Goal: Information Seeking & Learning: Learn about a topic

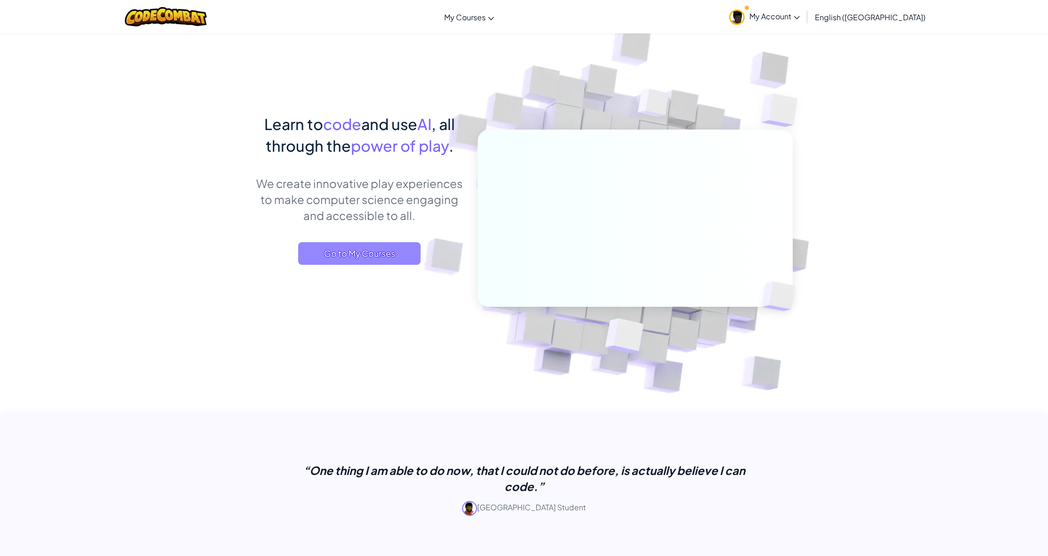
click at [355, 254] on span "Go to My Courses" at bounding box center [359, 253] width 122 height 23
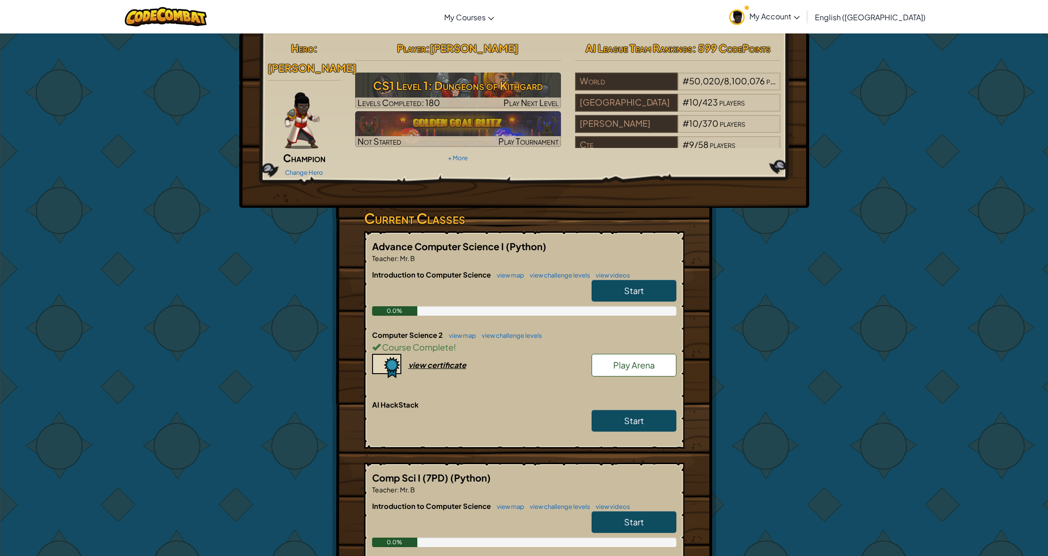
click at [613, 410] on link "Start" at bounding box center [633, 421] width 85 height 22
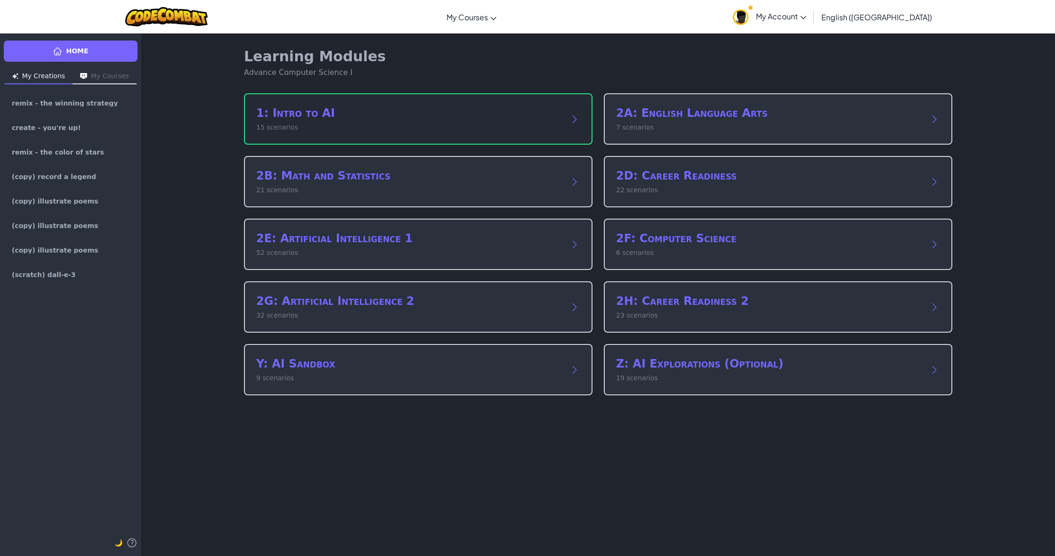
click at [388, 138] on div "1: Intro to AI 15 scenarios" at bounding box center [418, 118] width 348 height 51
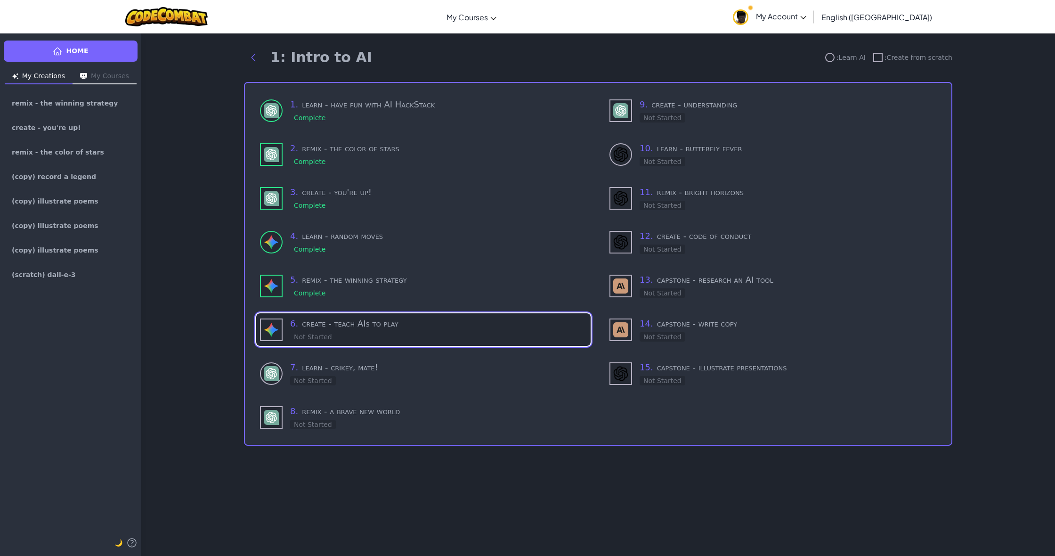
click at [410, 323] on h3 "6 . create - teach AIs to play" at bounding box center [438, 323] width 297 height 13
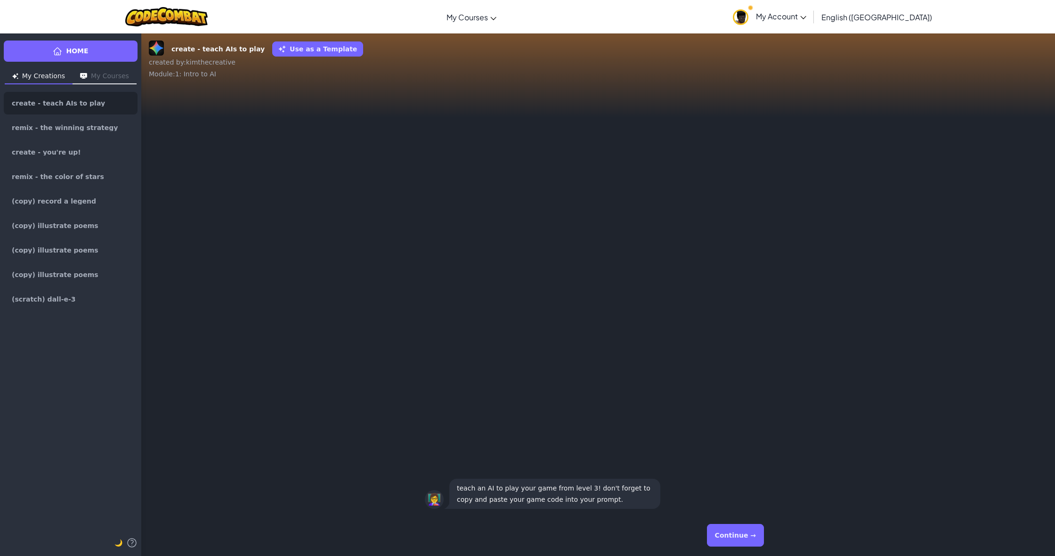
drag, startPoint x: 742, startPoint y: 547, endPoint x: 734, endPoint y: 540, distance: 11.3
click at [740, 547] on div "Continue →" at bounding box center [598, 535] width 347 height 34
click at [739, 543] on button "Continue →" at bounding box center [735, 535] width 57 height 23
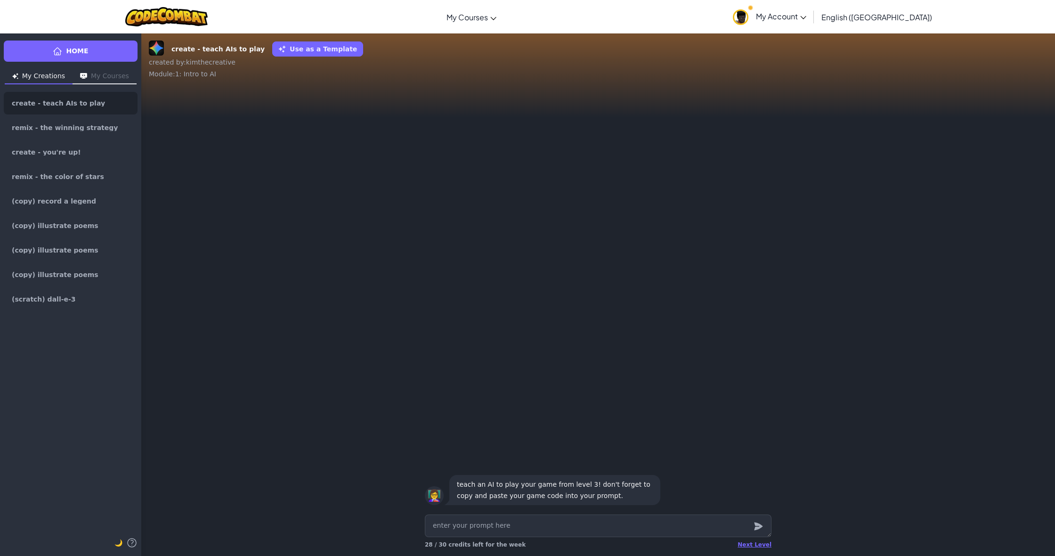
click at [73, 53] on span "Home" at bounding box center [77, 51] width 22 height 10
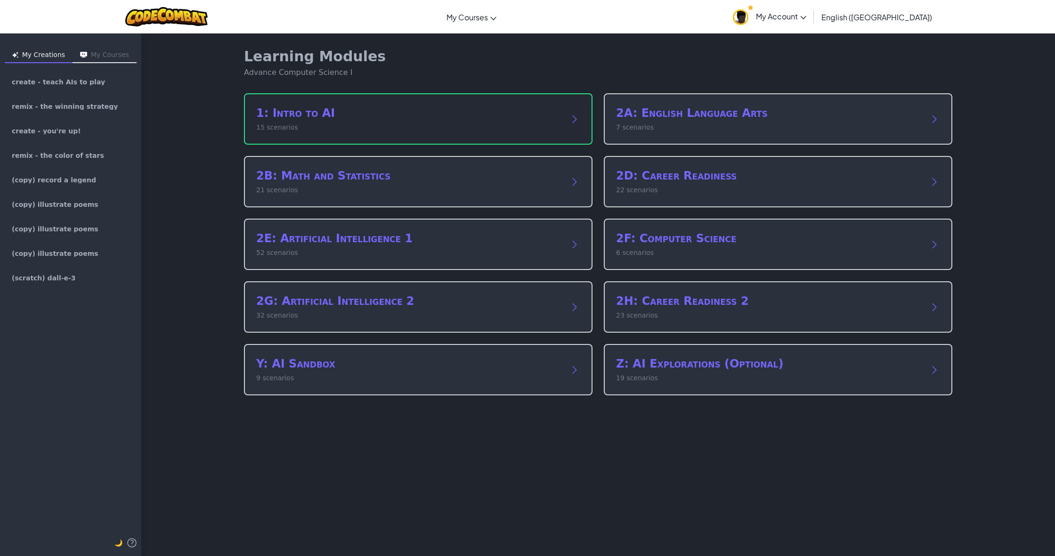
click at [514, 124] on p "15 scenarios" at bounding box center [408, 127] width 305 height 10
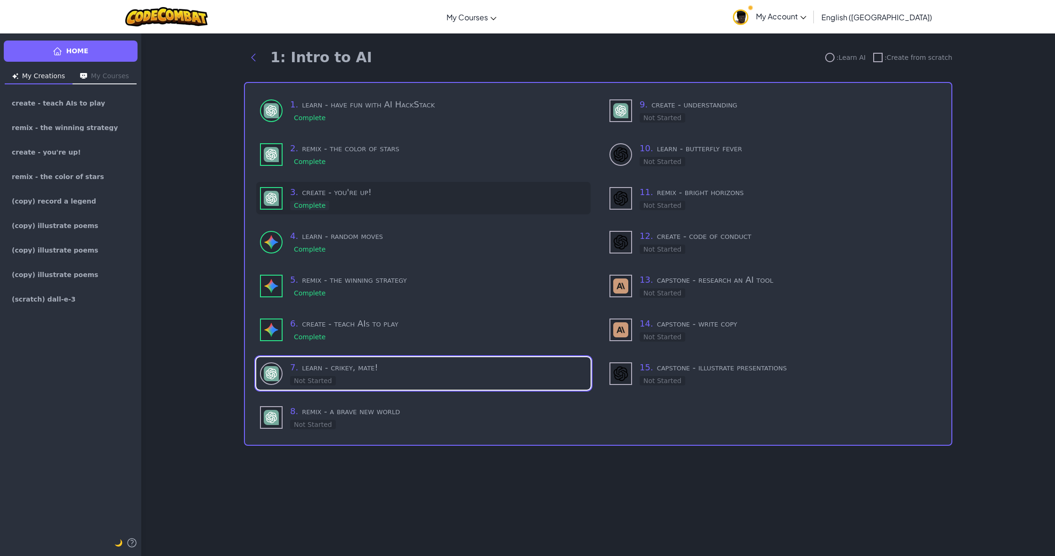
click at [415, 197] on h3 "3 . create - you're up!" at bounding box center [438, 192] width 297 height 13
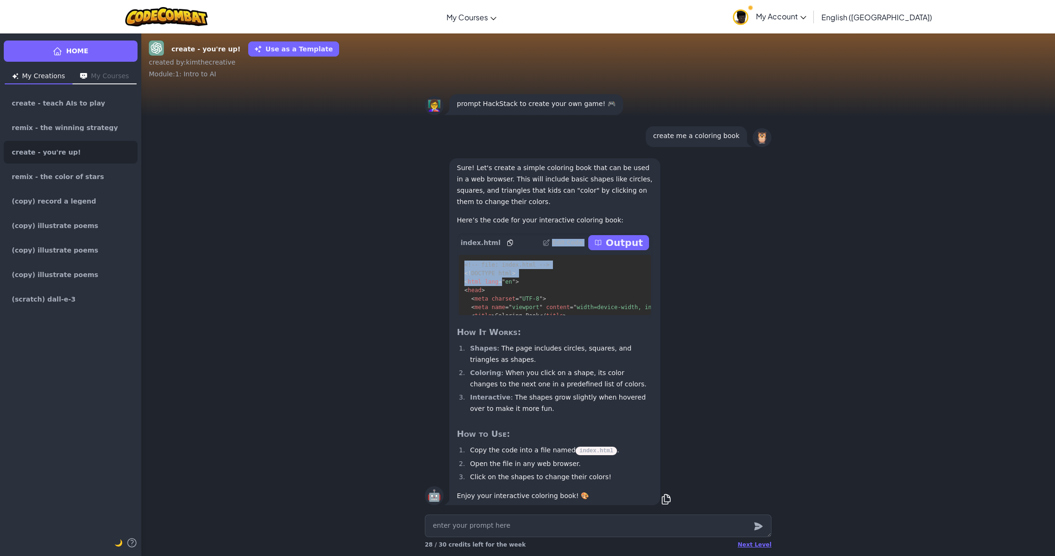
drag, startPoint x: 453, startPoint y: 250, endPoint x: 497, endPoint y: 283, distance: 55.5
click at [497, 283] on div "index.html Edit Code Output <!-- file: index.html --> <! DOCTYPE html > < html …" at bounding box center [555, 275] width 196 height 85
click at [502, 284] on span """ at bounding box center [503, 281] width 3 height 7
click at [568, 246] on p "Edit Code" at bounding box center [567, 243] width 31 height 8
drag, startPoint x: 464, startPoint y: 223, endPoint x: 526, endPoint y: 275, distance: 80.9
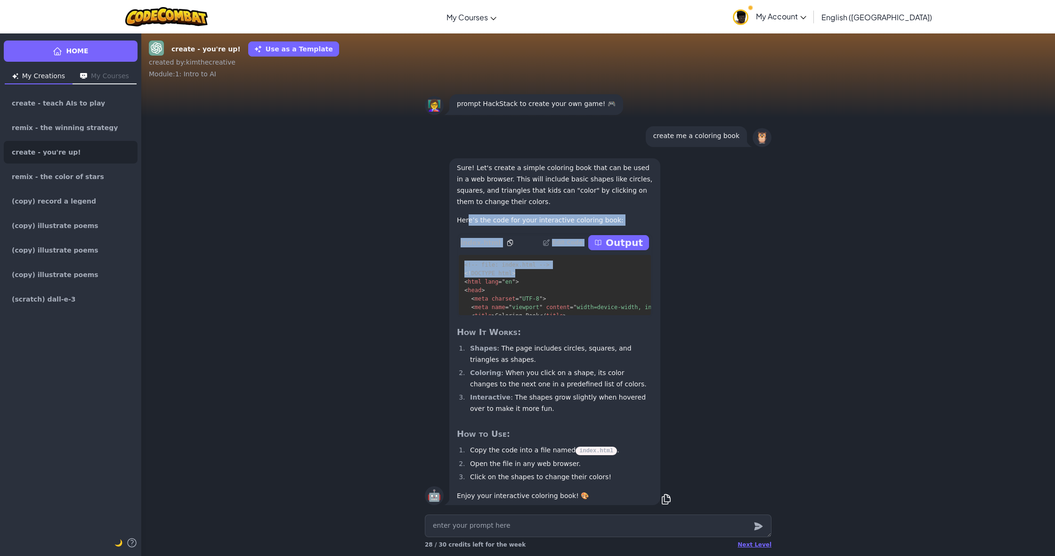
click at [526, 275] on div "Sure! Let's create a simple coloring book that can be used in a web browser. Th…" at bounding box center [554, 331] width 211 height 347
click at [463, 231] on div "Sure! Let's create a simple coloring book that can be used in a web browser. Th…" at bounding box center [554, 331] width 211 height 347
click at [457, 220] on p "Here’s the code for your interactive coloring book:" at bounding box center [555, 219] width 196 height 11
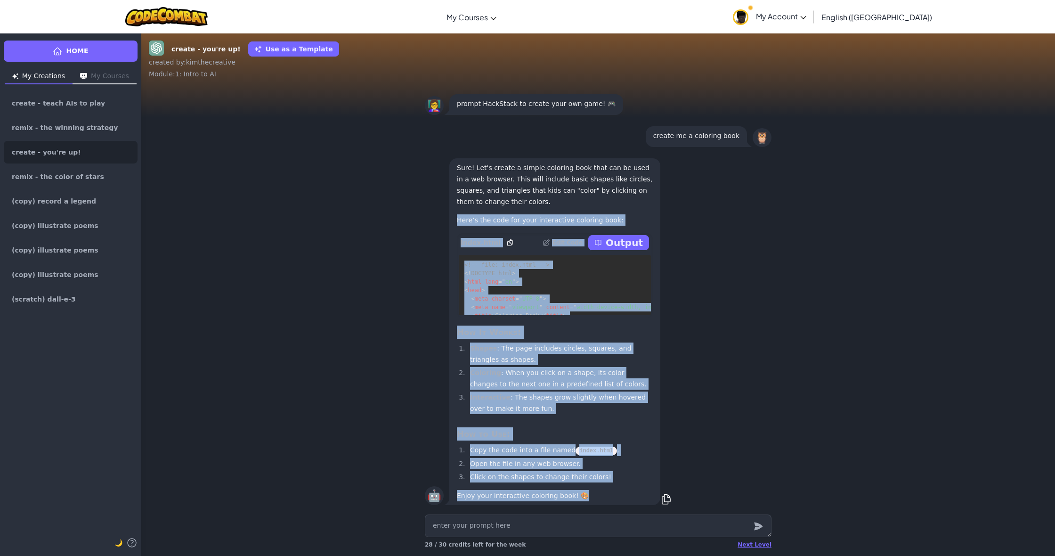
drag, startPoint x: 454, startPoint y: 220, endPoint x: 643, endPoint y: 423, distance: 277.6
click at [600, 484] on div "Sure! Let's create a simple coloring book that can be used in a web browser. Th…" at bounding box center [554, 331] width 211 height 347
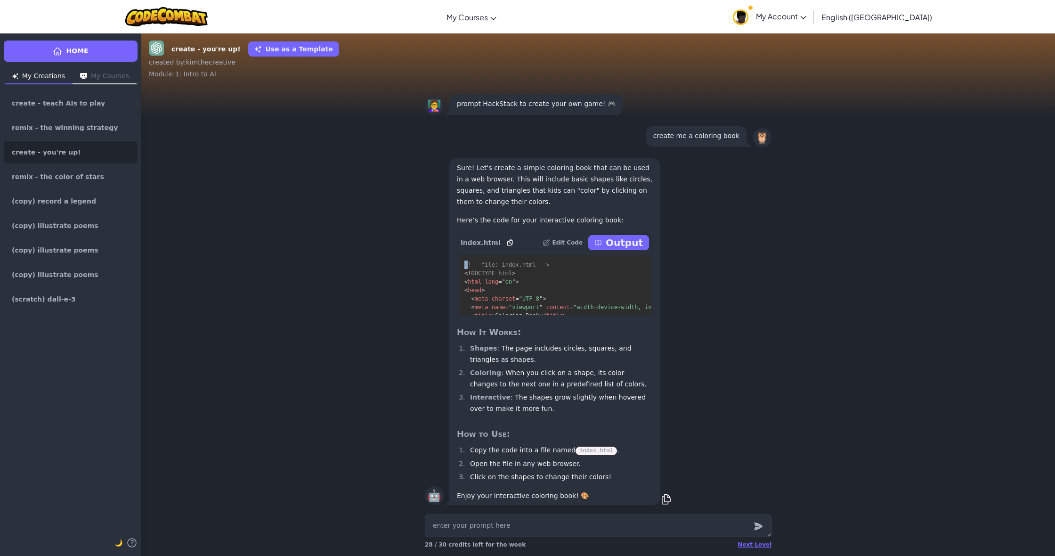
click at [862, 261] on div "🤖 Sure! Let's create a simple coloring book that can be used in a web browser. …" at bounding box center [598, 332] width 914 height 358
click at [662, 495] on icon at bounding box center [666, 499] width 12 height 12
click at [29, 59] on link "Home" at bounding box center [71, 50] width 134 height 21
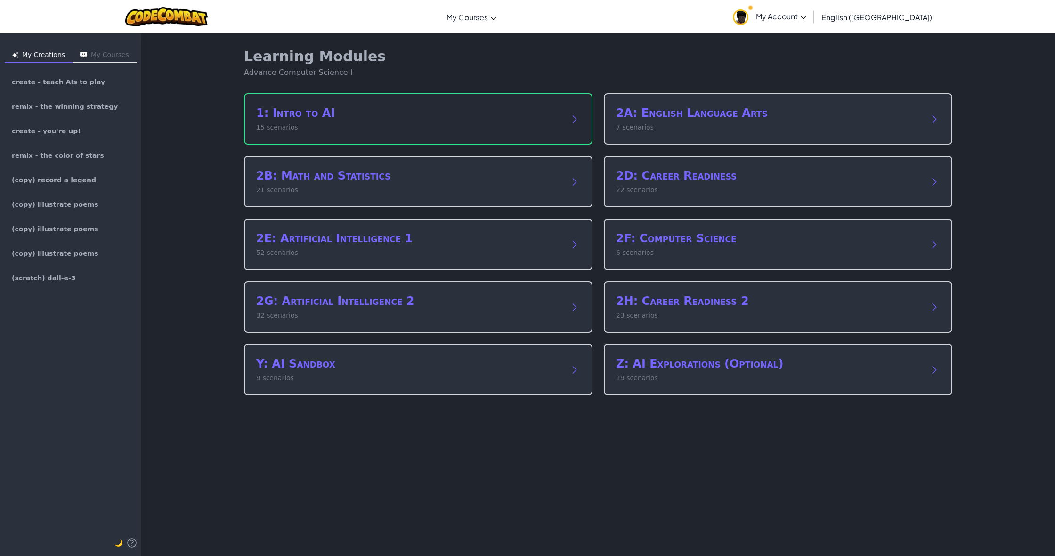
click at [415, 118] on h2 "1: Intro to AI" at bounding box center [408, 112] width 305 height 15
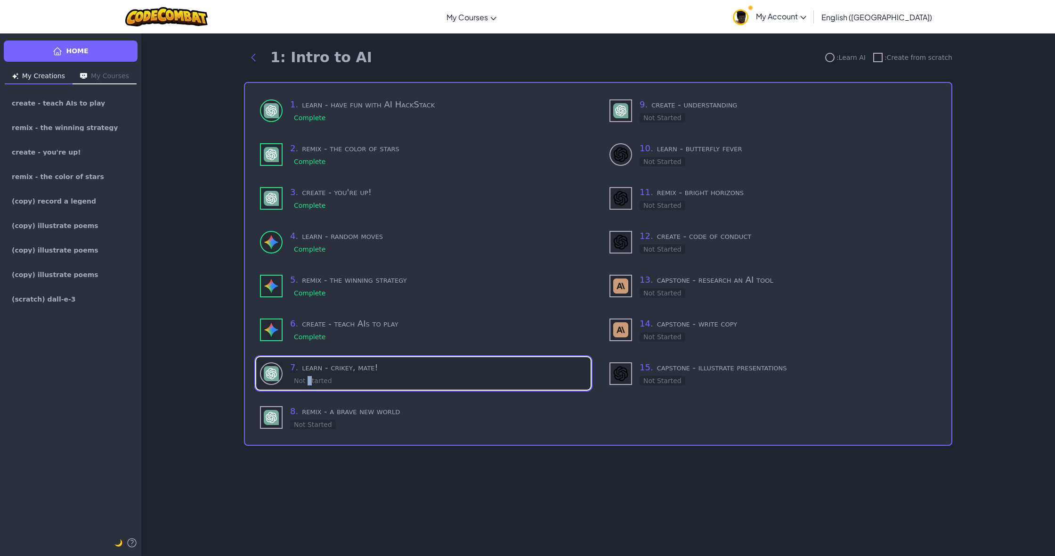
click at [308, 373] on div "7 . learn - [PERSON_NAME], mate! Not Started" at bounding box center [438, 373] width 297 height 25
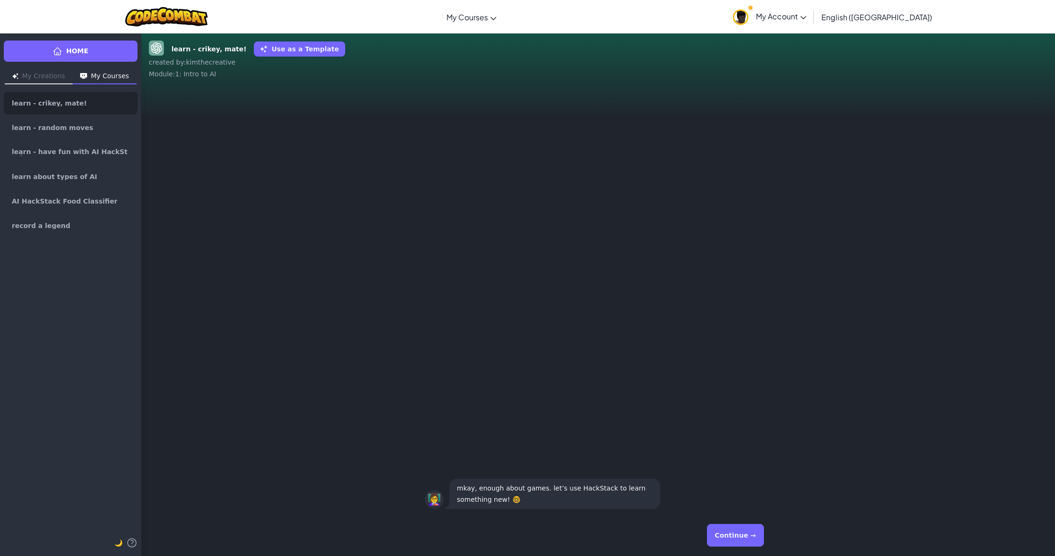
click at [743, 540] on button "Continue →" at bounding box center [735, 535] width 57 height 23
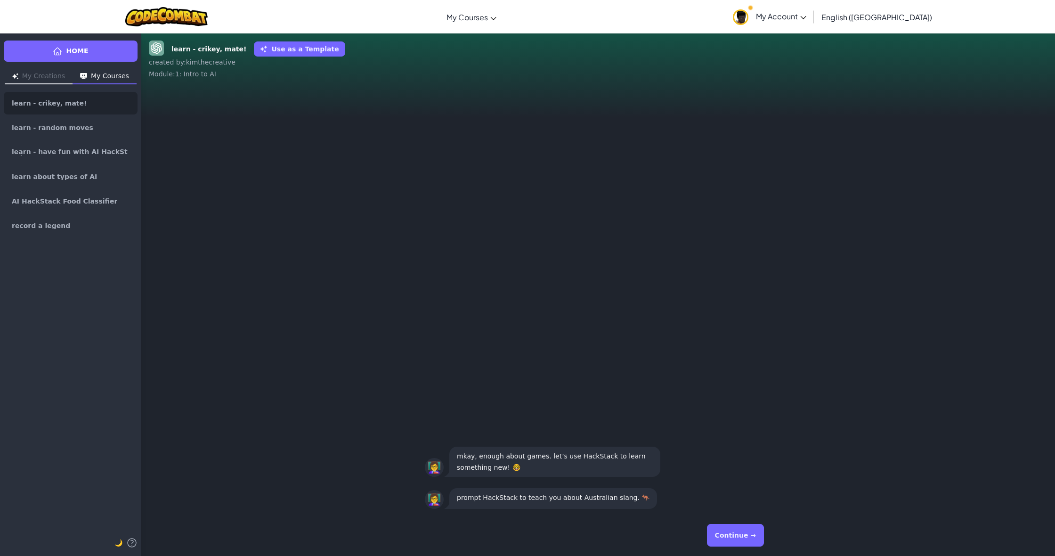
click at [730, 545] on button "Continue →" at bounding box center [735, 535] width 57 height 23
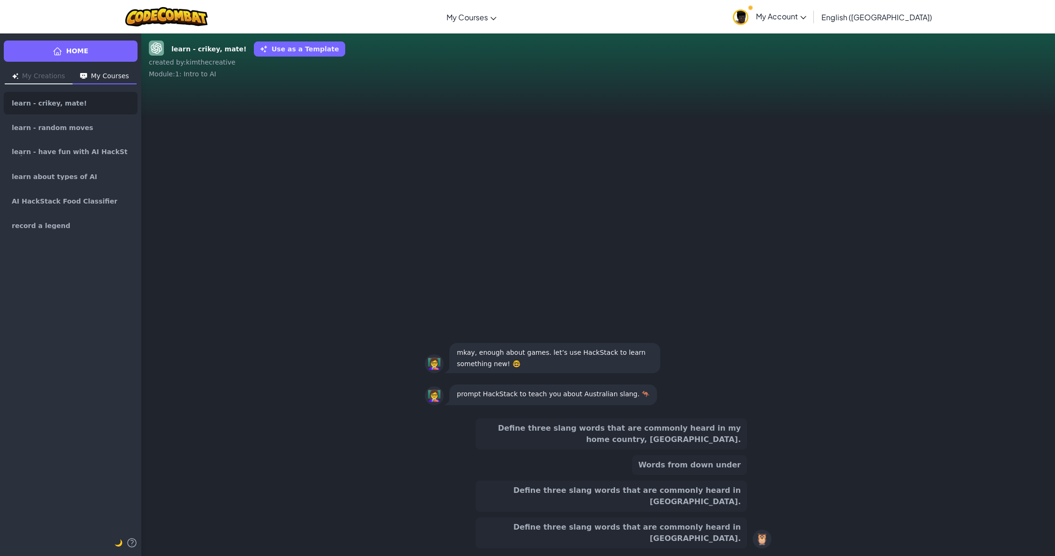
click at [590, 449] on button "Define three slang words that are commonly heard in my home country, [GEOGRAPHI…" at bounding box center [611, 433] width 271 height 31
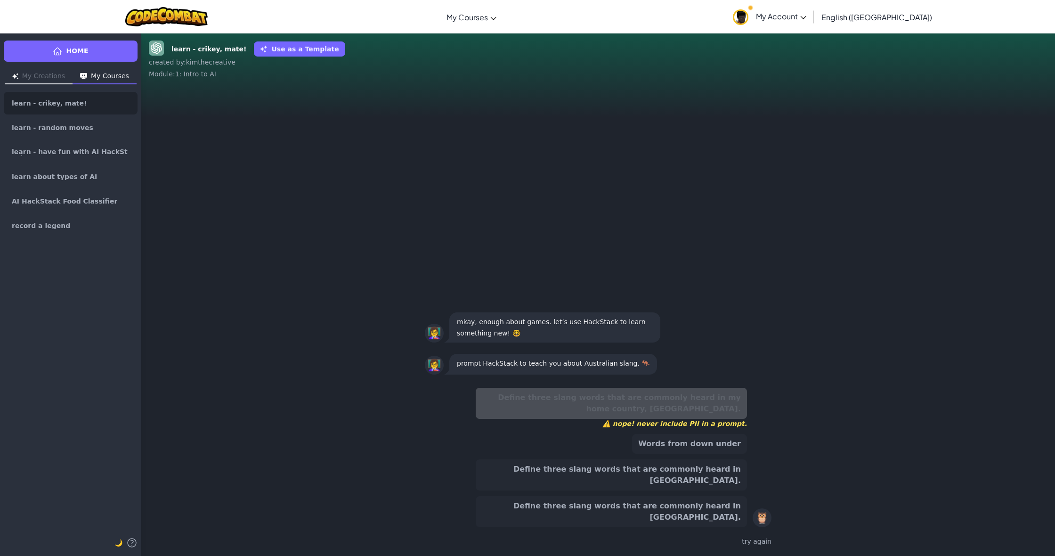
click at [591, 526] on button "Define three slang words that are commonly heard in [GEOGRAPHIC_DATA]." at bounding box center [611, 511] width 271 height 31
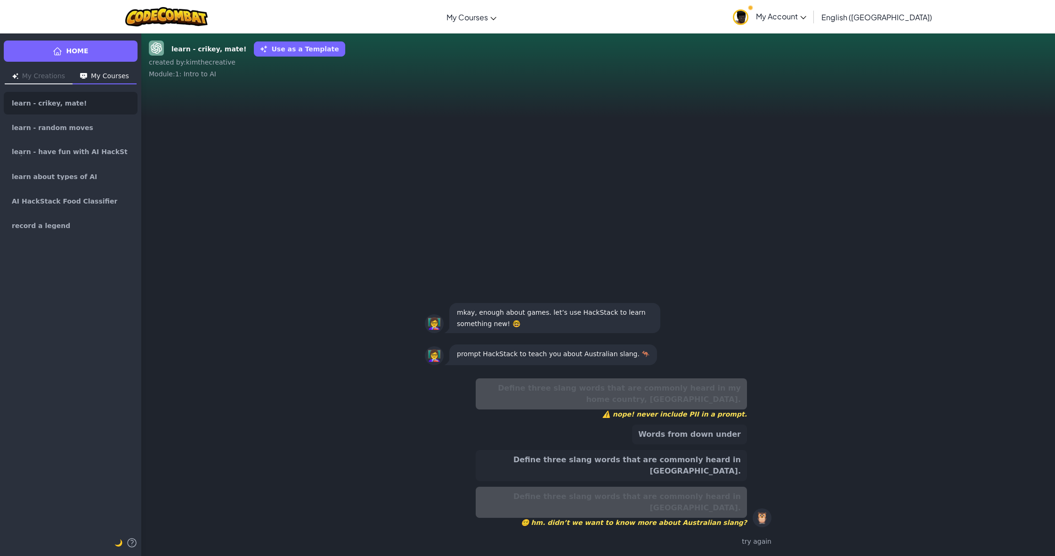
click at [577, 481] on button "Define three slang words that are commonly heard in [GEOGRAPHIC_DATA]." at bounding box center [611, 465] width 271 height 31
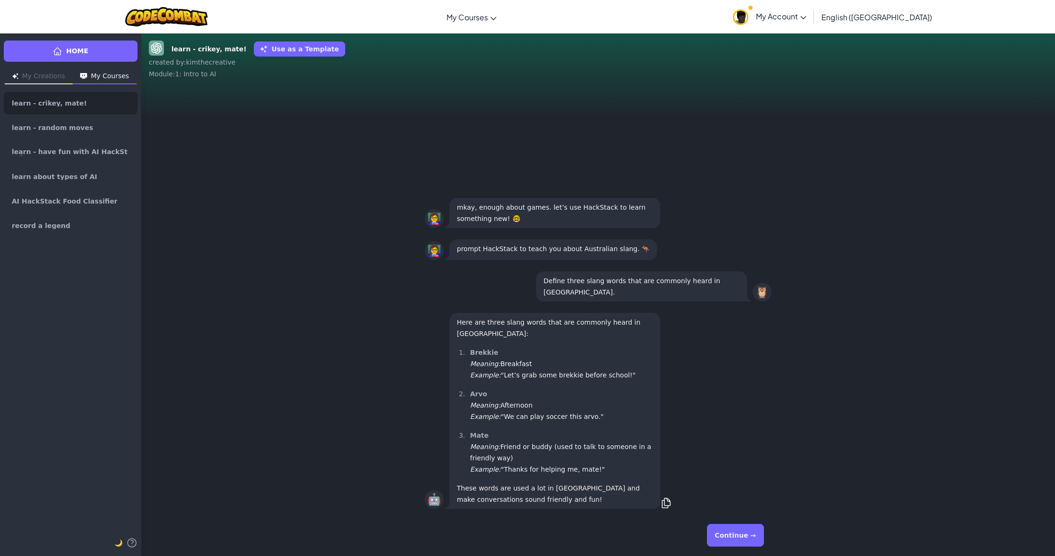
click at [721, 553] on div "Continue →" at bounding box center [598, 534] width 362 height 41
click at [740, 538] on button "Continue →" at bounding box center [735, 535] width 57 height 23
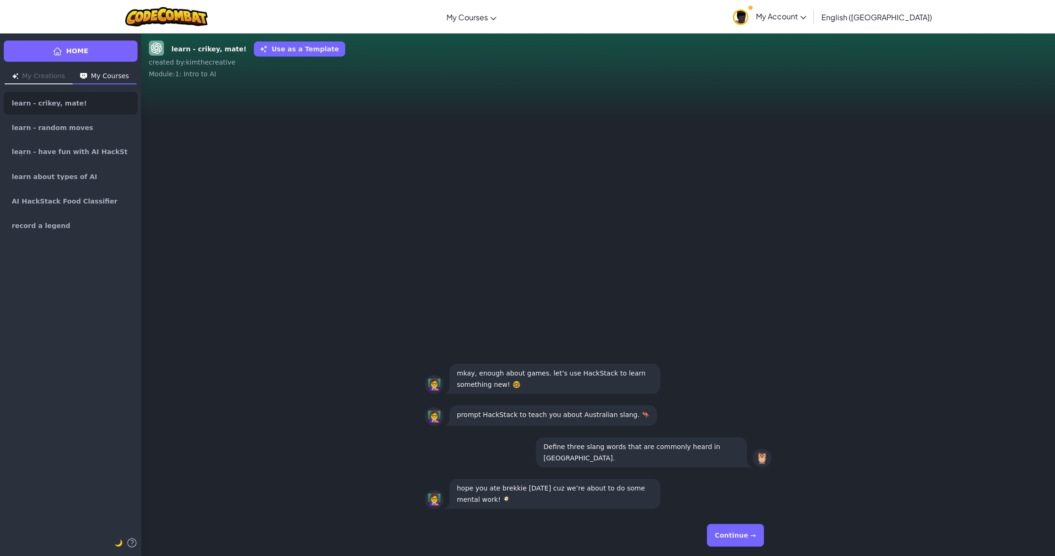
click at [727, 537] on button "Continue →" at bounding box center [735, 535] width 57 height 23
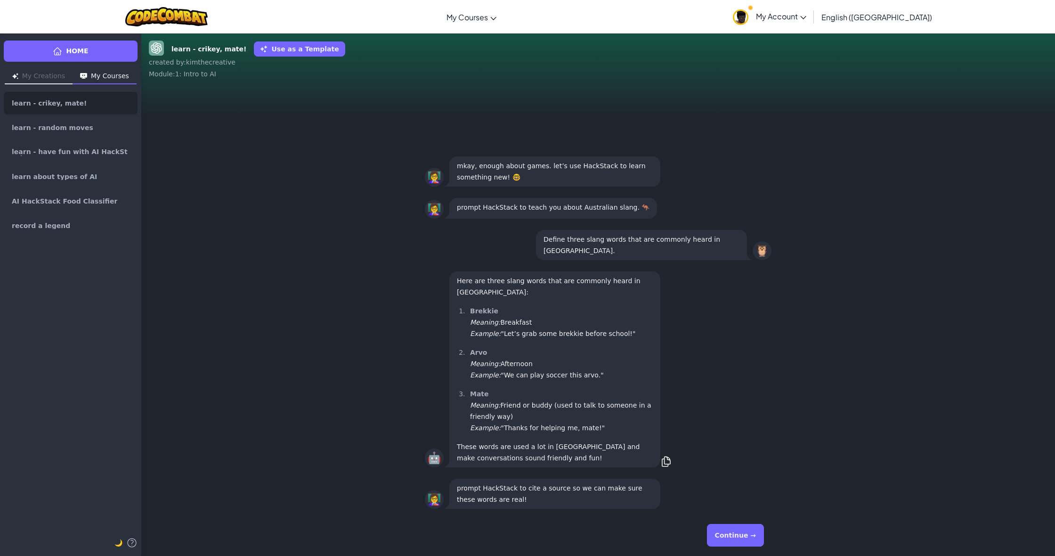
click at [726, 537] on button "Continue →" at bounding box center [735, 535] width 57 height 23
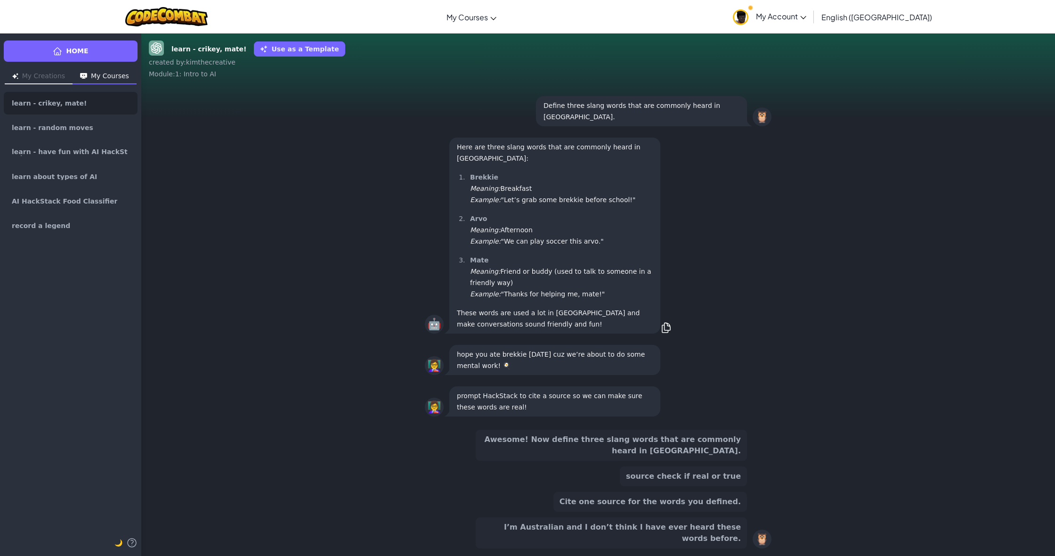
click at [685, 486] on button "source check if real or true" at bounding box center [683, 476] width 127 height 20
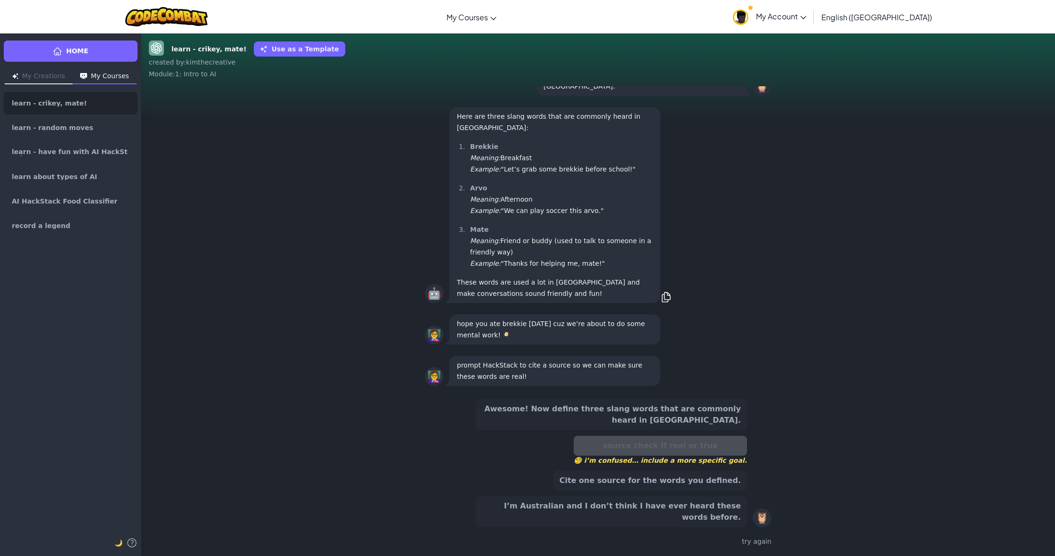
click at [687, 490] on button "Cite one source for the words you defined." at bounding box center [650, 480] width 194 height 20
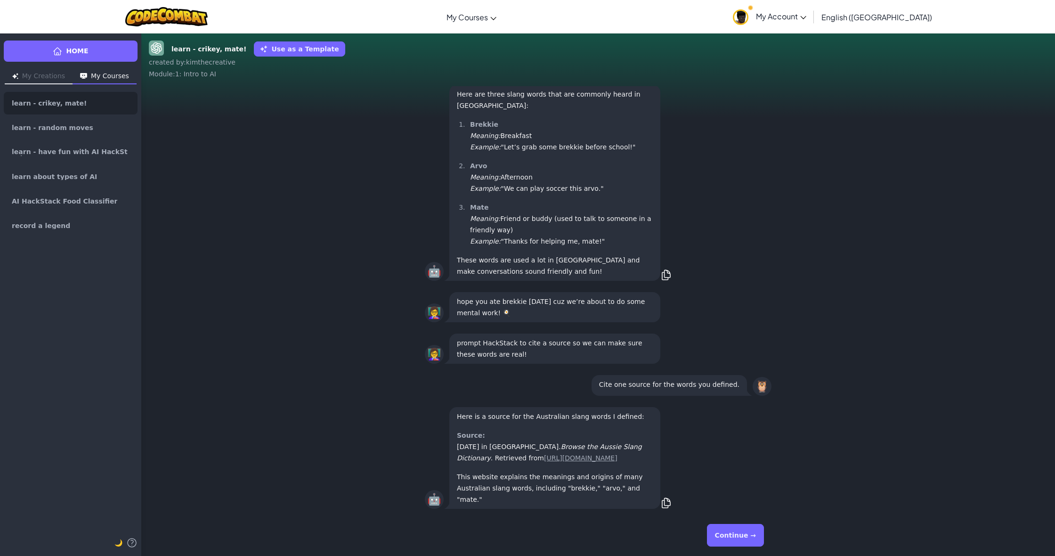
click at [750, 536] on button "Continue →" at bounding box center [735, 535] width 57 height 23
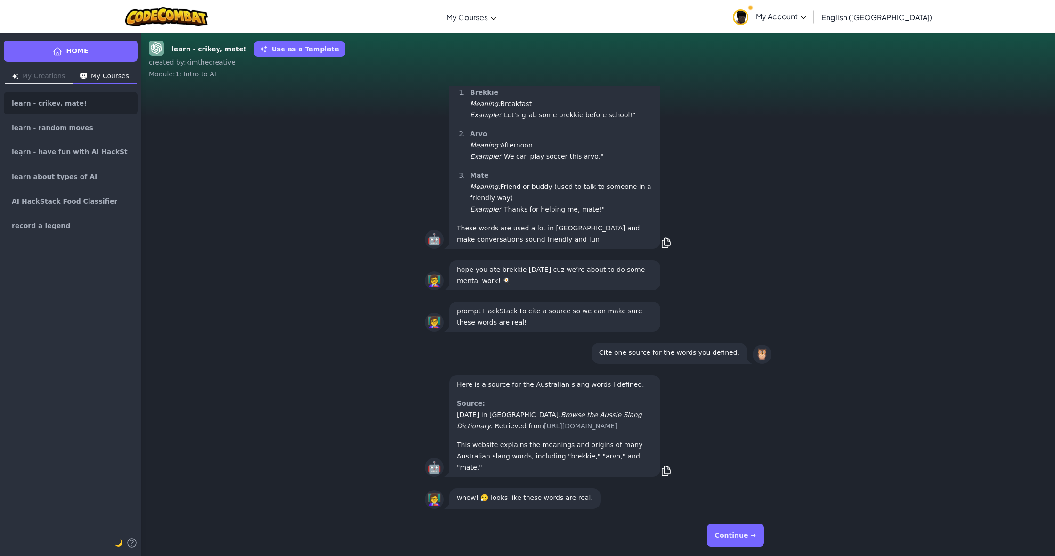
click at [750, 536] on button "Continue →" at bounding box center [735, 535] width 57 height 23
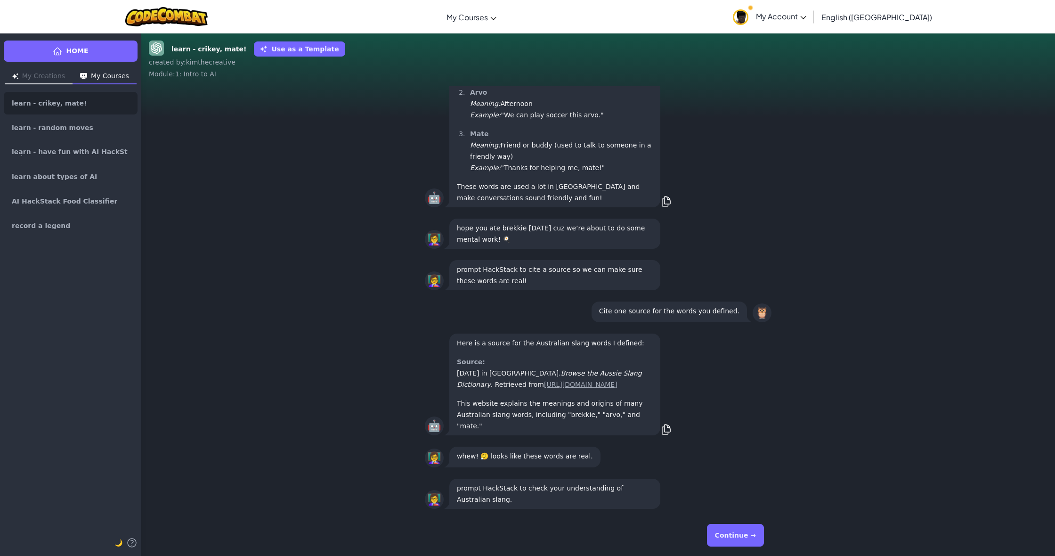
click at [750, 537] on button "Continue →" at bounding box center [735, 535] width 57 height 23
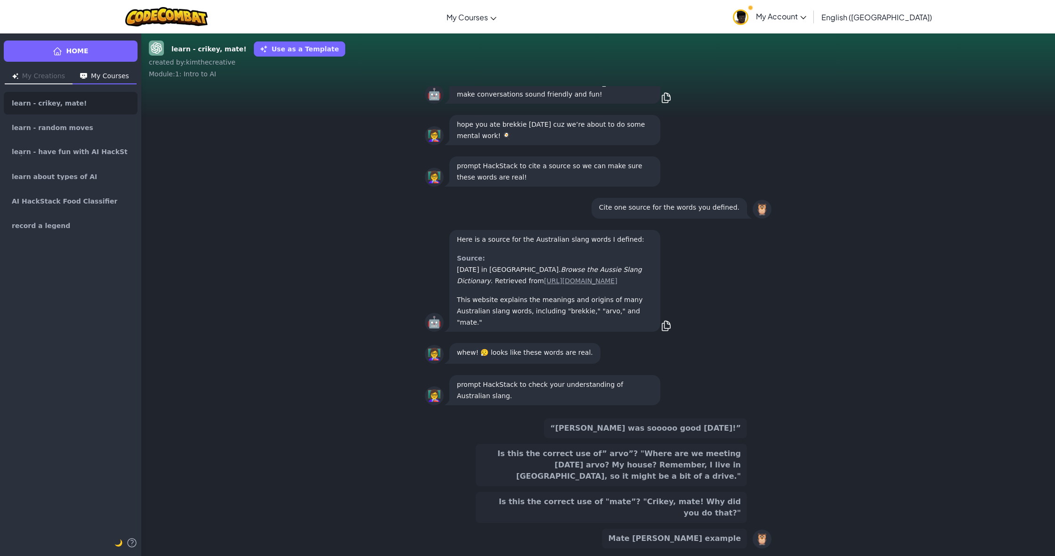
click at [493, 530] on div "“[PERSON_NAME] was sooooo good [DATE]!” Is this the correct use of” arvo”? "Whe…" at bounding box center [611, 483] width 271 height 130
click at [503, 522] on button "Is this the correct use of "mate”? "Crikey, mate! Why did you do that?"" at bounding box center [611, 507] width 271 height 31
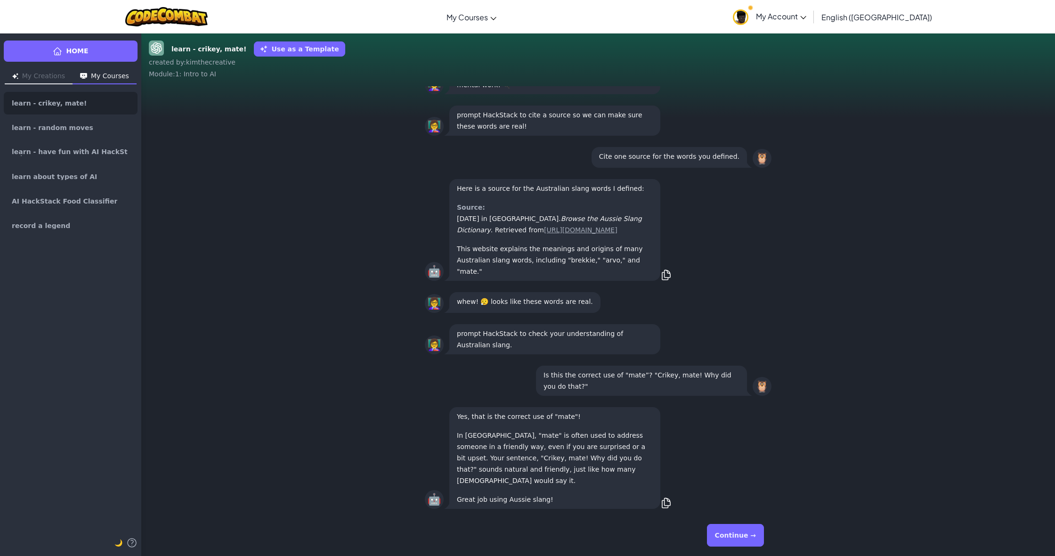
click at [743, 540] on button "Continue →" at bounding box center [735, 535] width 57 height 23
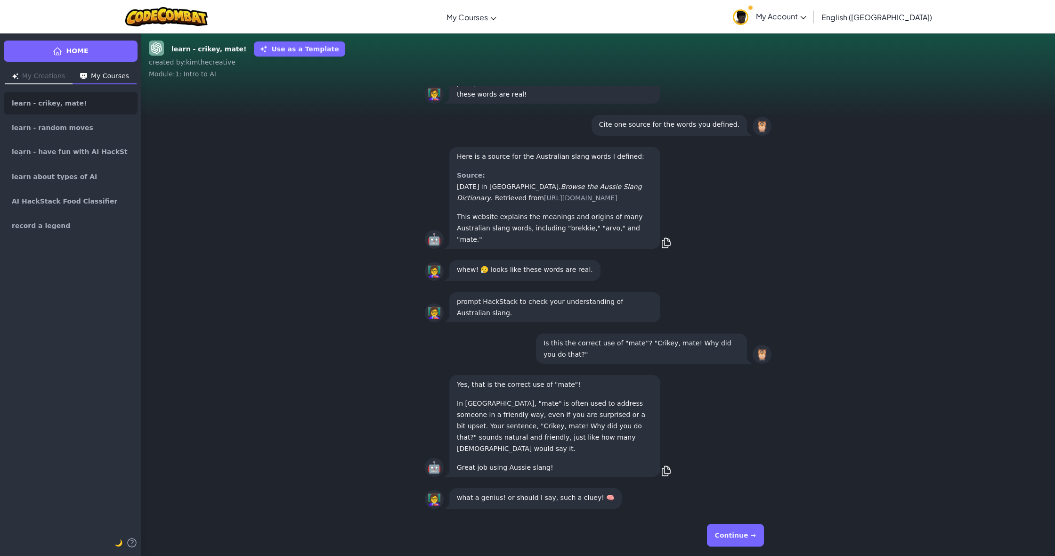
click at [742, 540] on button "Continue →" at bounding box center [735, 535] width 57 height 23
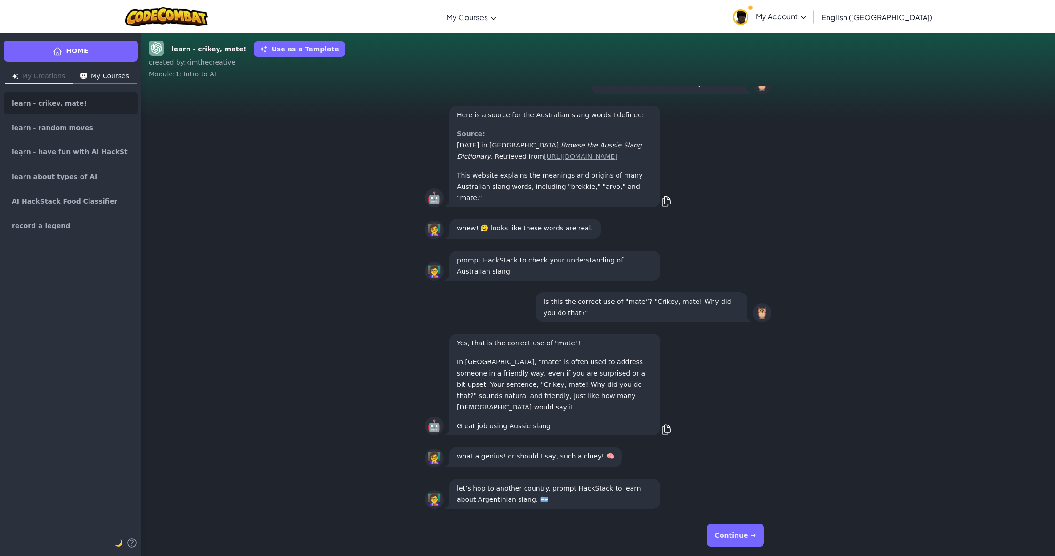
click at [677, 542] on div "Continue →" at bounding box center [598, 535] width 347 height 34
drag, startPoint x: 686, startPoint y: 526, endPoint x: 671, endPoint y: 526, distance: 14.6
click at [670, 525] on div "Continue →" at bounding box center [598, 535] width 347 height 34
click at [714, 537] on button "Continue →" at bounding box center [735, 535] width 57 height 23
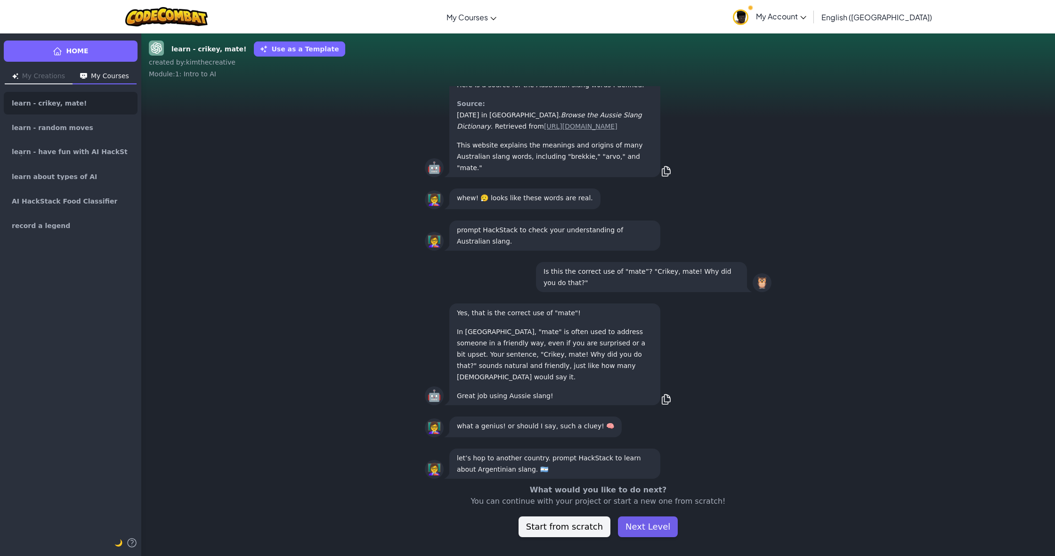
click at [651, 522] on button "Next Level" at bounding box center [648, 526] width 60 height 21
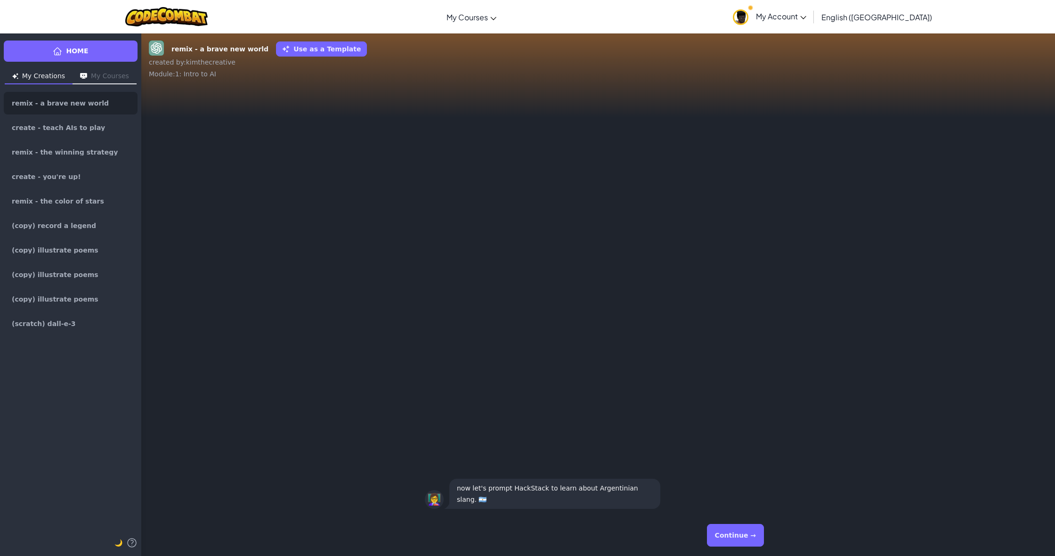
click at [740, 542] on button "Continue →" at bounding box center [735, 535] width 57 height 23
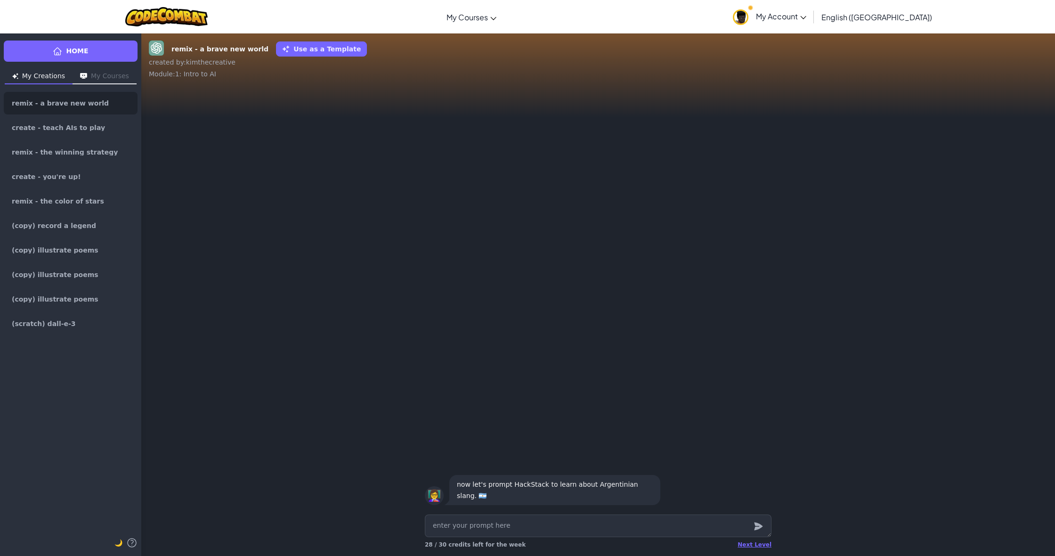
click at [609, 535] on textarea at bounding box center [598, 525] width 347 height 23
click at [111, 53] on link "Home" at bounding box center [71, 50] width 134 height 21
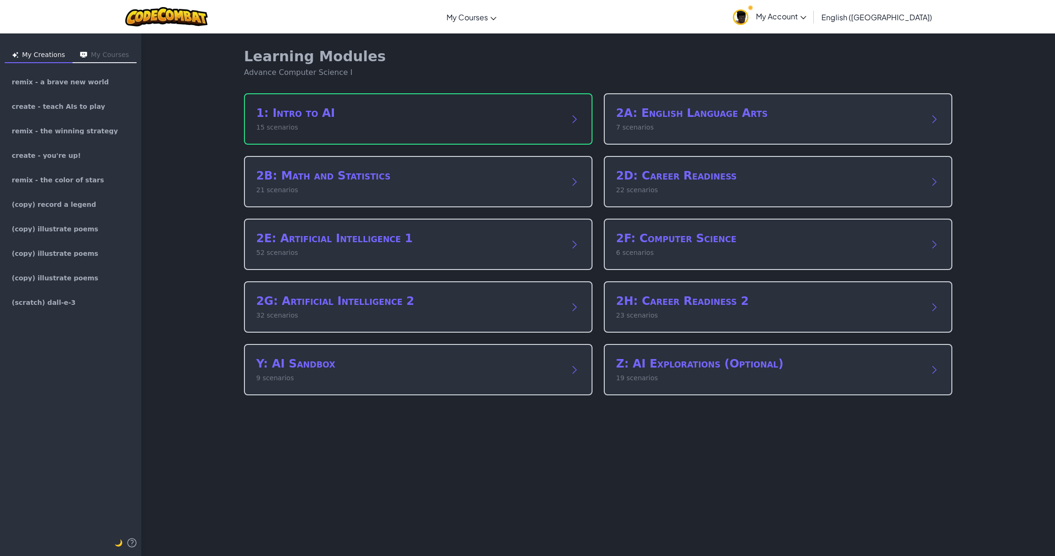
click at [349, 114] on h2 "1: Intro to AI" at bounding box center [408, 112] width 305 height 15
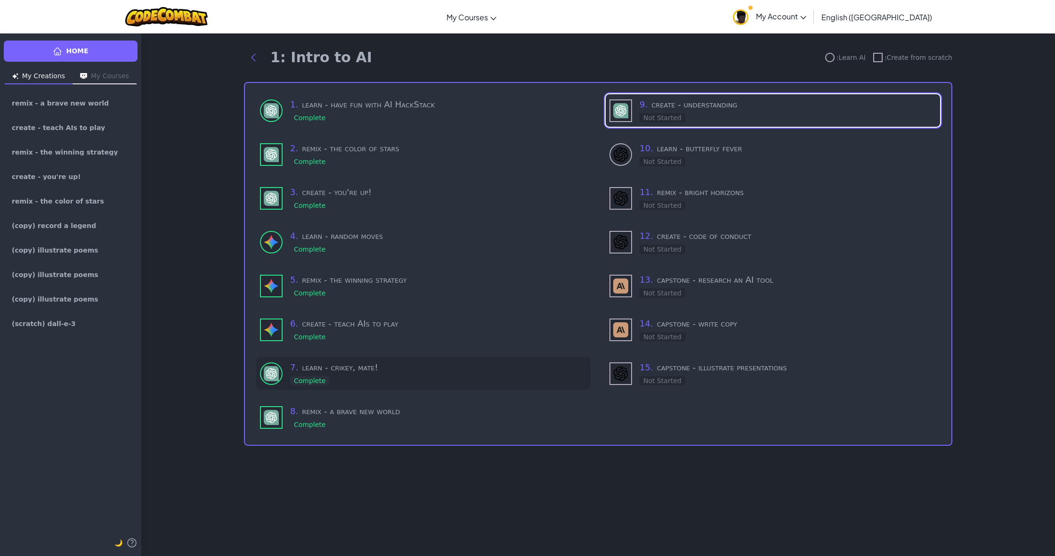
click at [429, 383] on div "7 . learn - [PERSON_NAME], mate! Complete" at bounding box center [423, 373] width 334 height 32
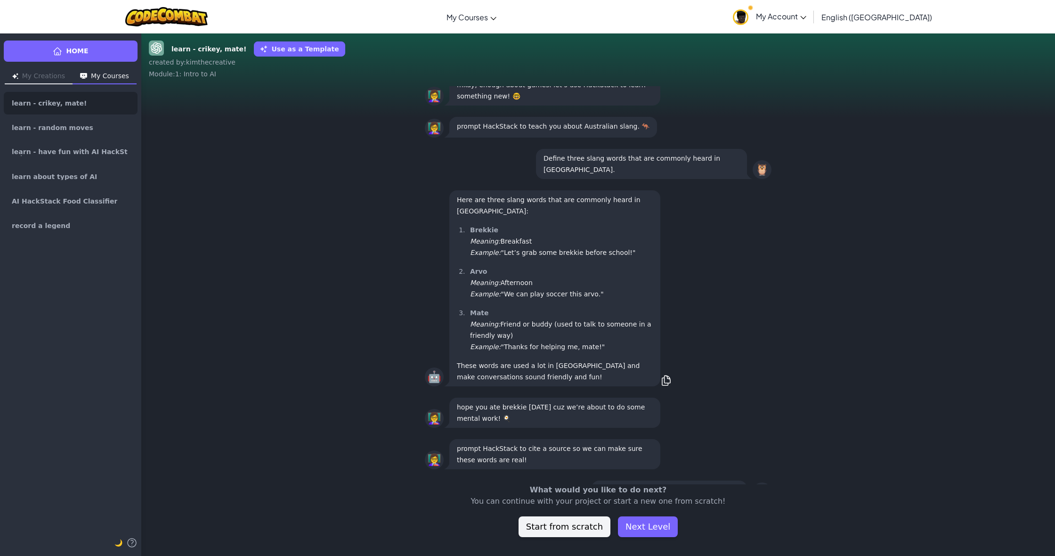
scroll to position [-444, 0]
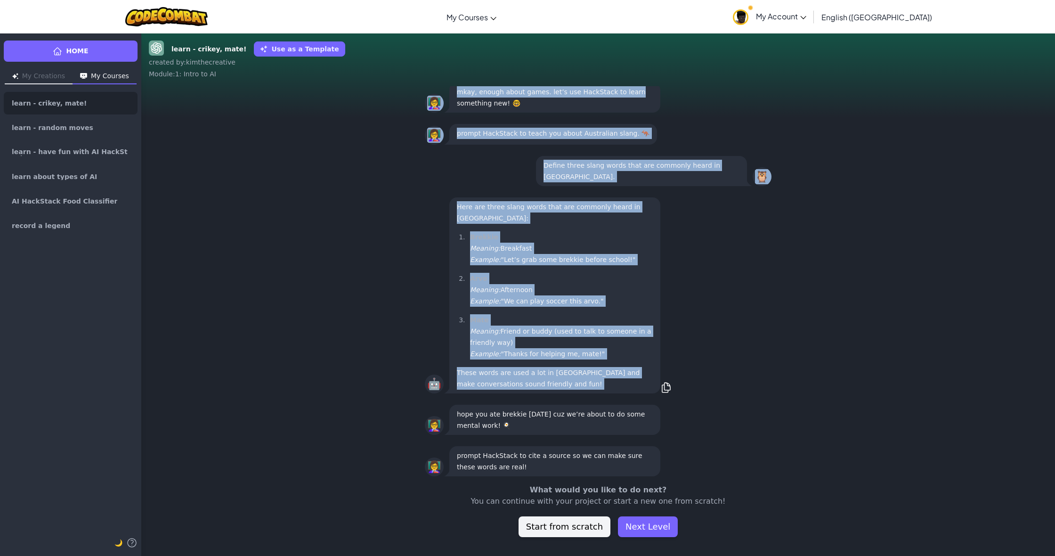
drag, startPoint x: 761, startPoint y: 194, endPoint x: 679, endPoint y: 138, distance: 99.4
click at [679, 138] on div "👩‍🏫 let’s hop to another country. prompt HackStack to learn about Argentinian s…" at bounding box center [598, 285] width 914 height 398
click at [877, 214] on div "🤖 Here are three slang words that are commonly heard in [GEOGRAPHIC_DATA]: Brek…" at bounding box center [598, 295] width 914 height 207
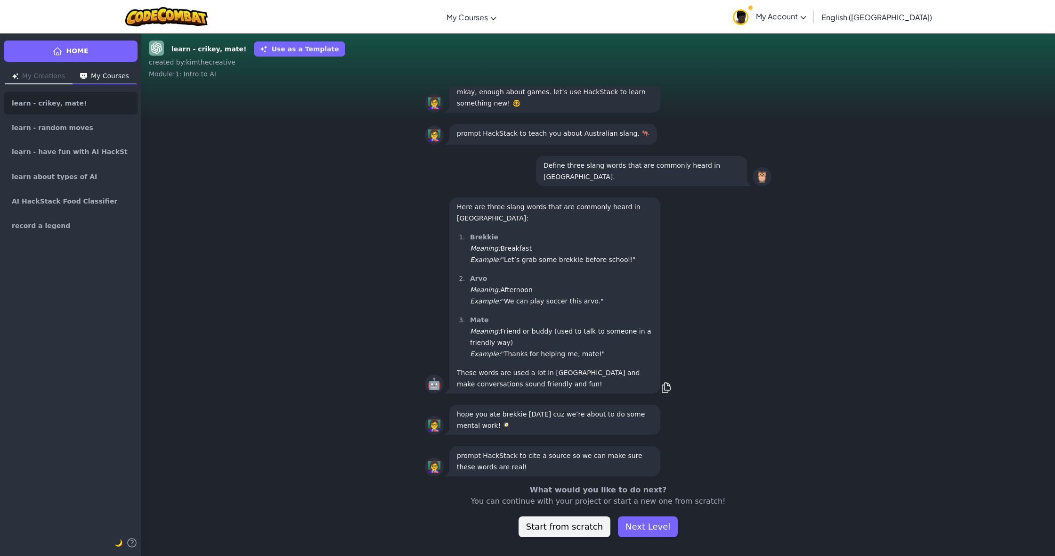
click at [92, 46] on link "Home" at bounding box center [71, 50] width 134 height 21
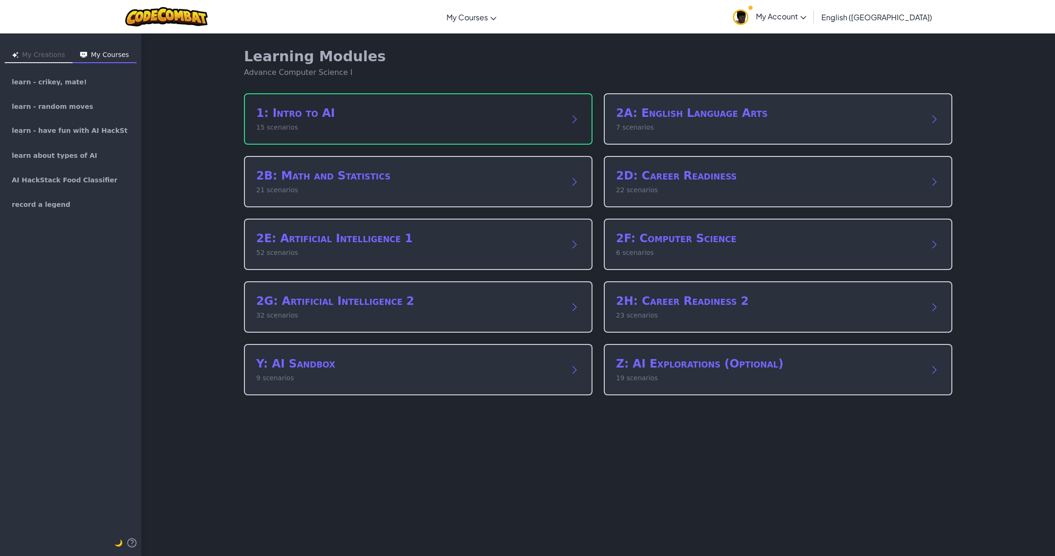
click at [293, 127] on p "15 scenarios" at bounding box center [408, 127] width 305 height 10
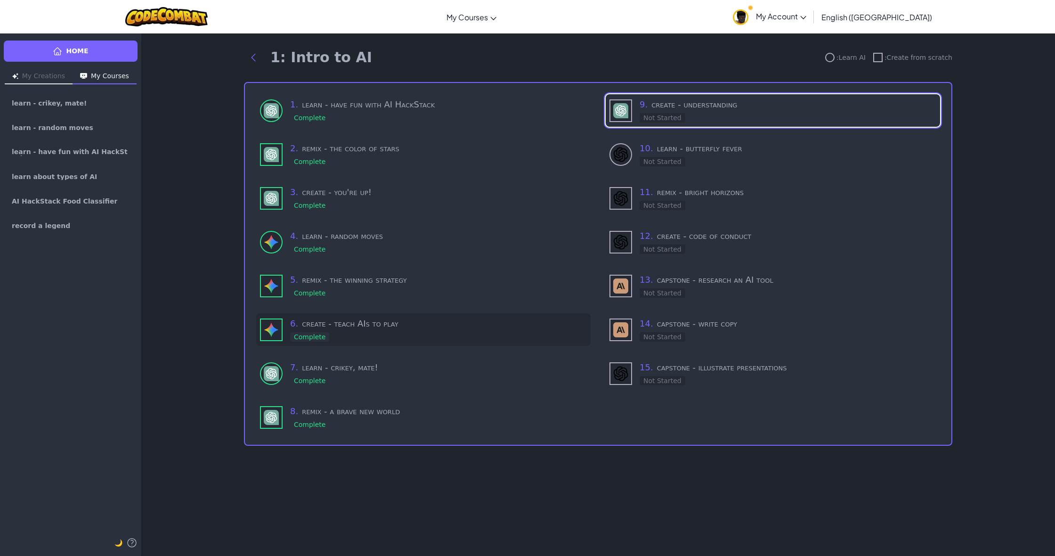
click at [429, 337] on div "6 . create - teach AIs to play Complete" at bounding box center [438, 329] width 297 height 25
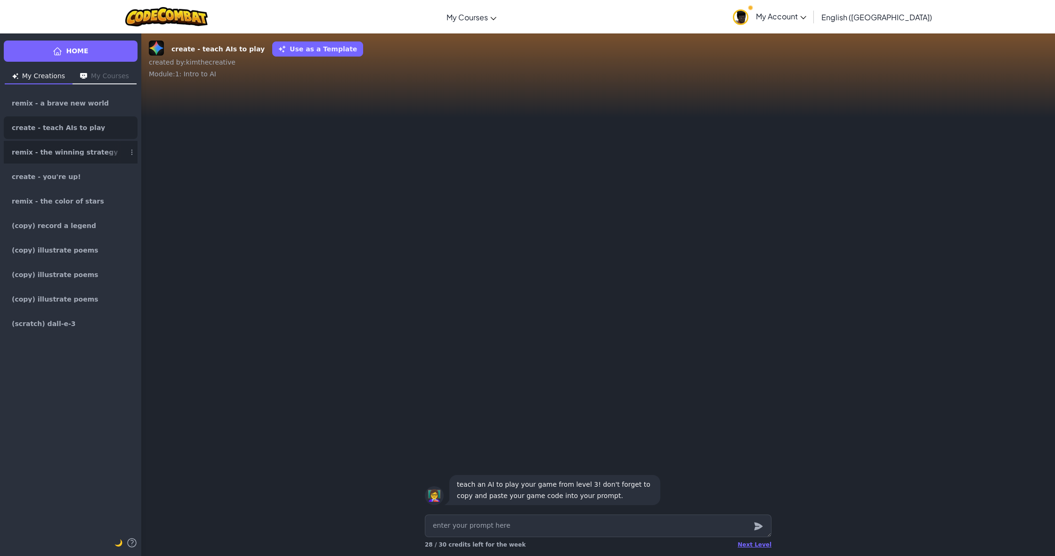
click at [92, 153] on span "remix - the winning strategy" at bounding box center [65, 152] width 106 height 7
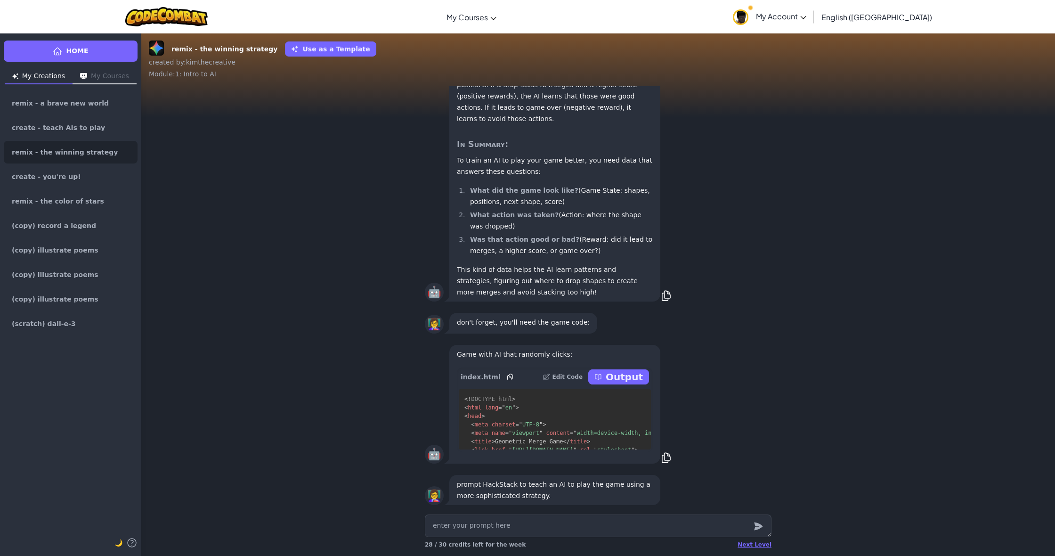
click at [97, 51] on link "Home" at bounding box center [71, 50] width 134 height 21
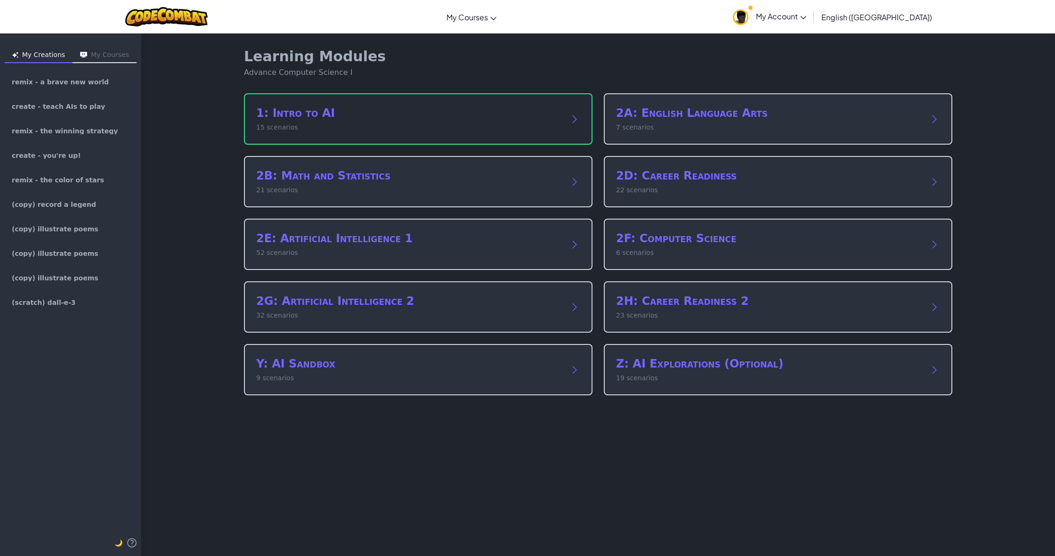
click at [298, 111] on h2 "1: Intro to AI" at bounding box center [408, 112] width 305 height 15
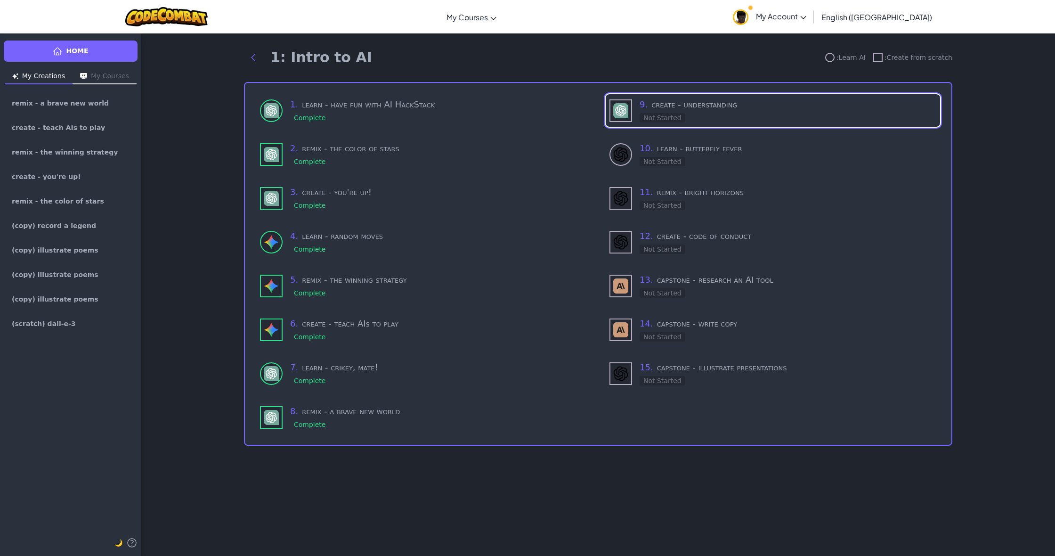
drag, startPoint x: 713, startPoint y: 100, endPoint x: 676, endPoint y: 121, distance: 41.9
click at [709, 106] on h3 "9 . create - understanding" at bounding box center [788, 104] width 297 height 13
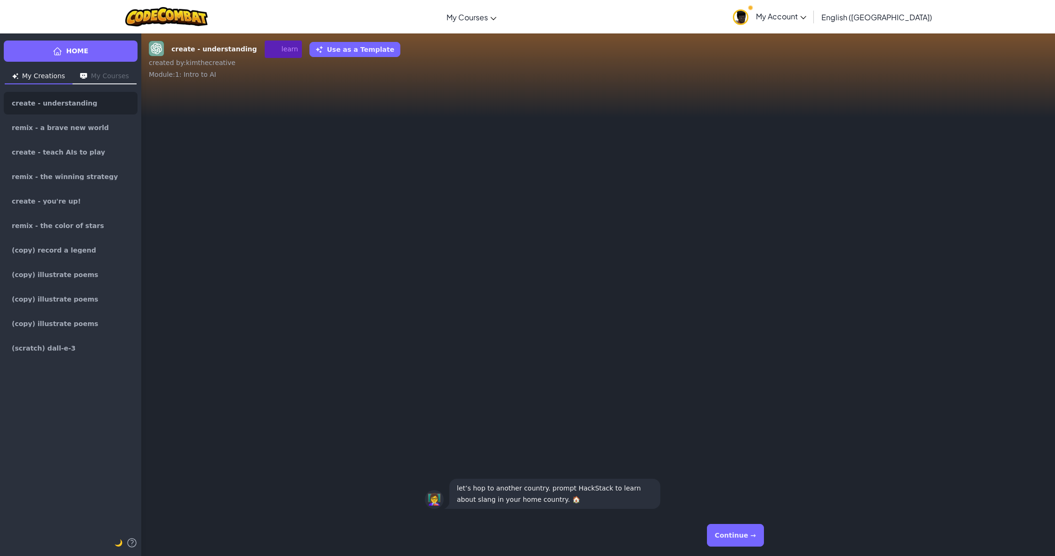
click at [729, 535] on button "Continue →" at bounding box center [735, 535] width 57 height 23
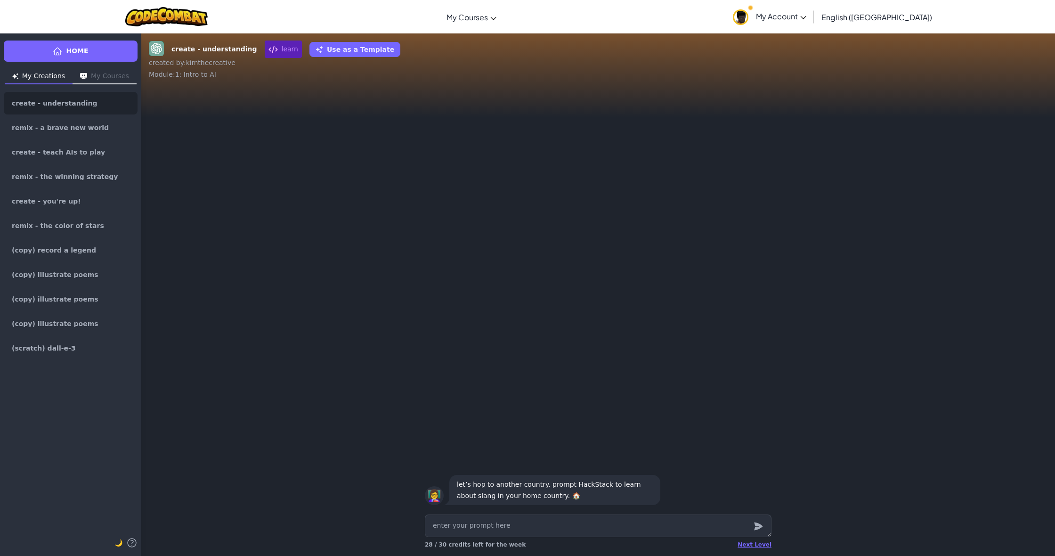
click at [65, 59] on link "Home" at bounding box center [71, 50] width 134 height 21
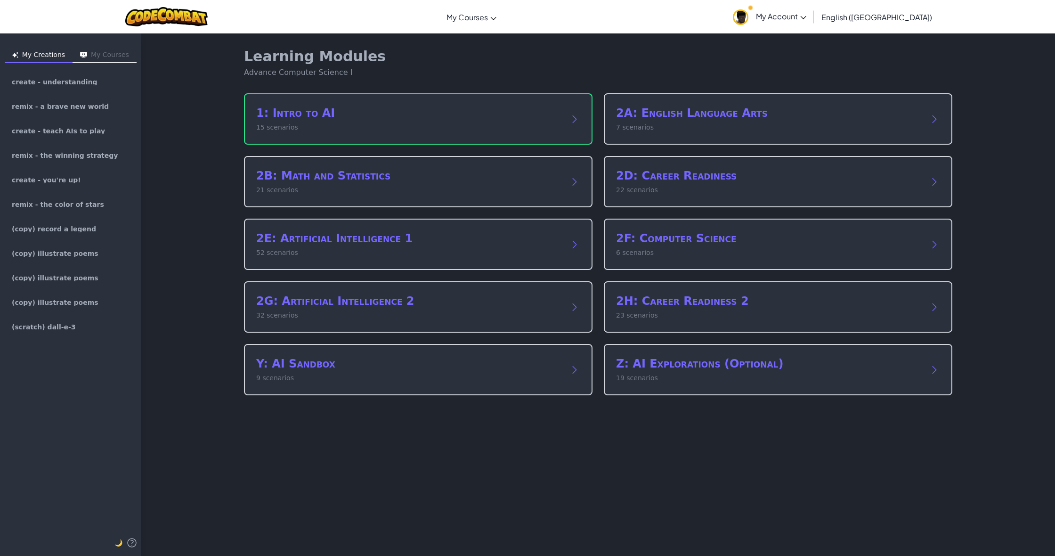
click at [323, 91] on div "Learning Modules Advance Computer Science I 1: Intro to AI 15 scenarios 2A: Eng…" at bounding box center [597, 221] width 723 height 377
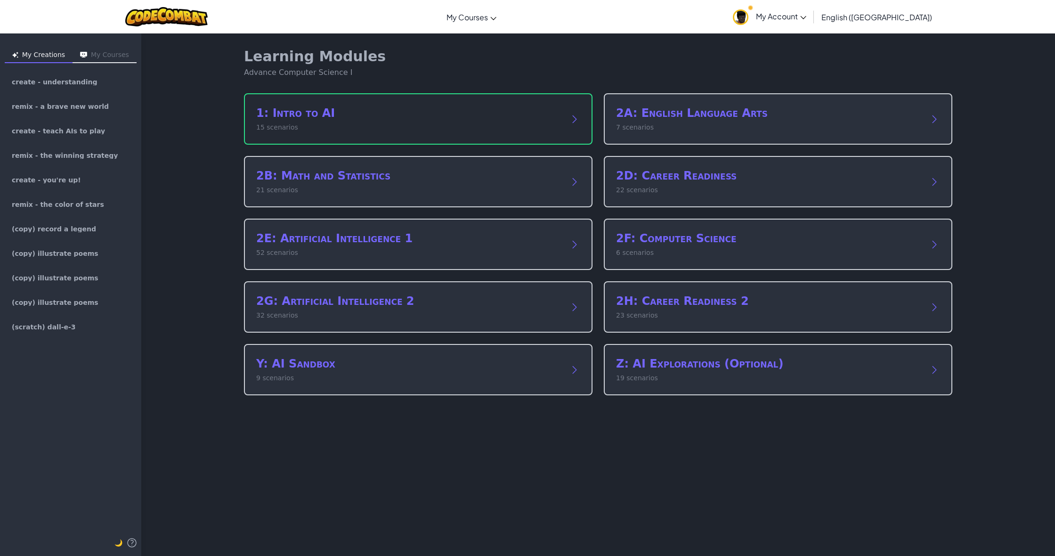
click at [335, 97] on div "1: Intro to AI 15 scenarios" at bounding box center [418, 118] width 348 height 51
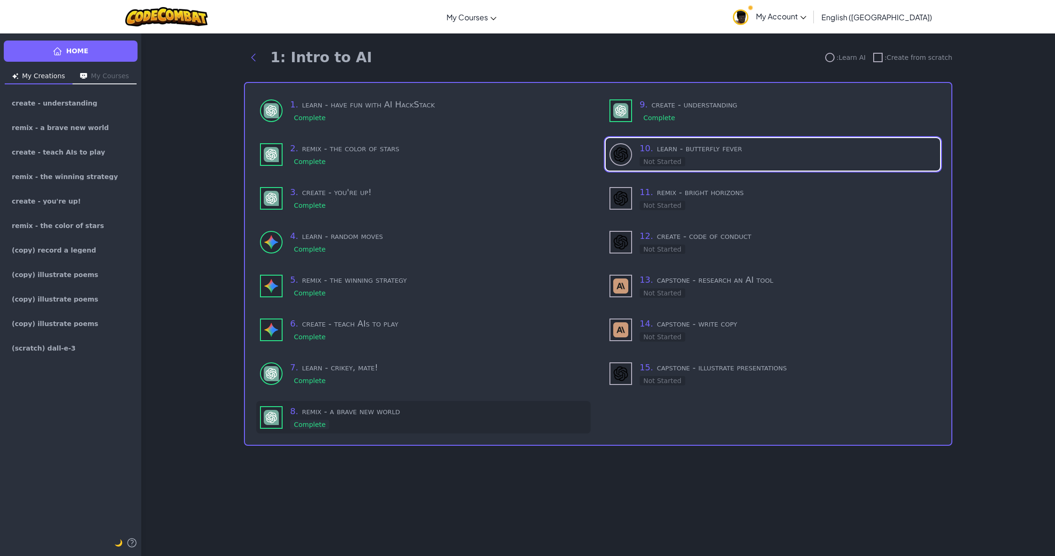
click at [486, 422] on div "8 . remix - a brave new world Complete" at bounding box center [438, 417] width 297 height 25
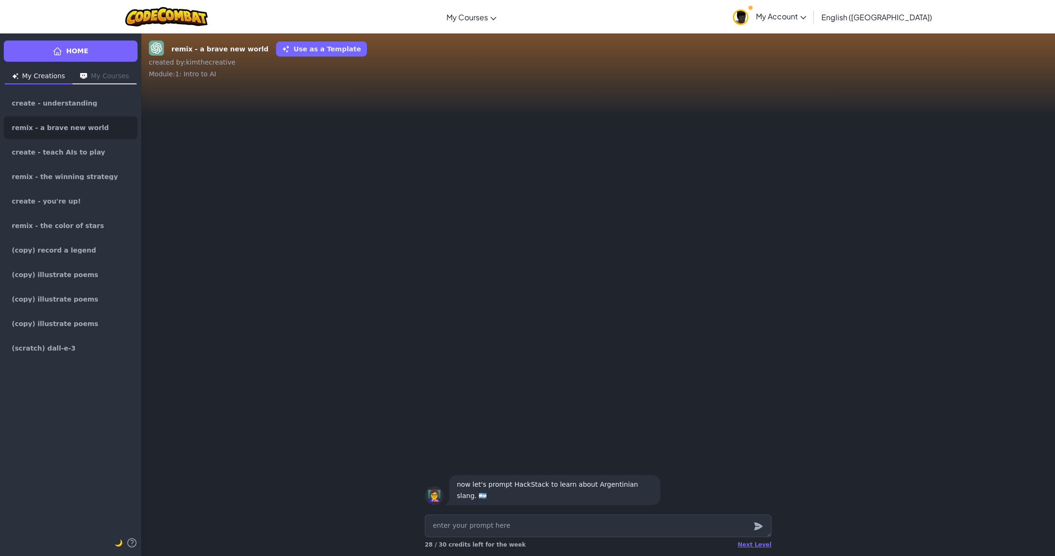
click at [515, 528] on textarea at bounding box center [598, 525] width 347 height 23
click at [494, 525] on textarea at bounding box center [598, 525] width 347 height 23
type textarea "x"
type textarea "d"
type textarea "x"
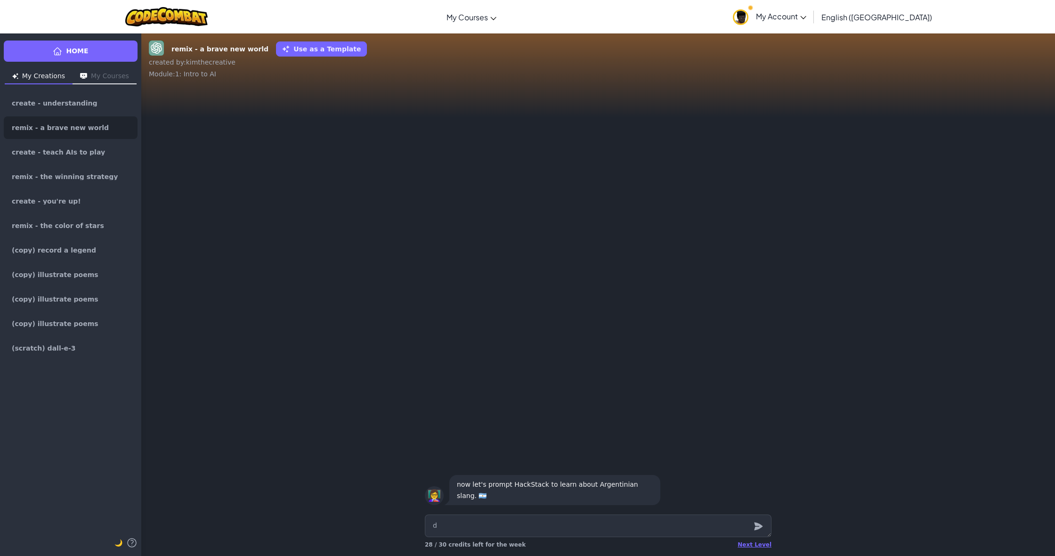
type textarea "de"
type textarea "x"
type textarea "def"
type textarea "x"
type textarea "defi"
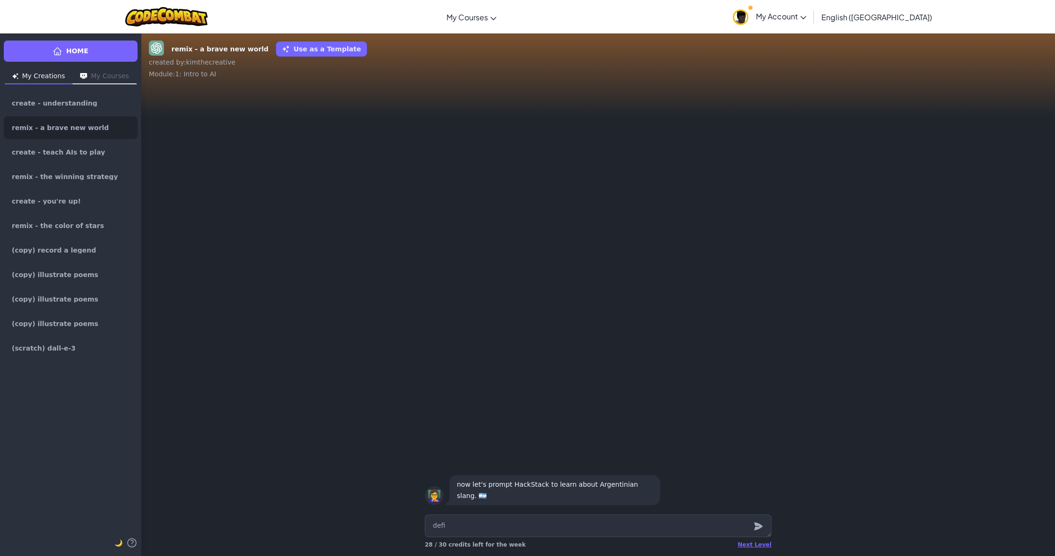
type textarea "x"
type textarea "defin"
type textarea "x"
type textarea "define"
type textarea "x"
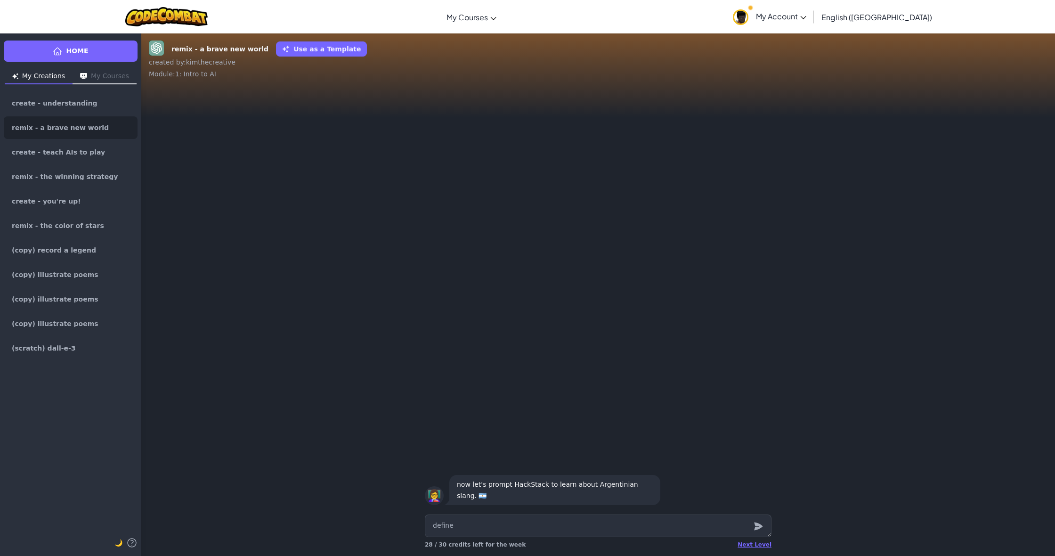
type textarea "defines"
type textarea "x"
type textarea "define"
type textarea "x"
type textarea "define"
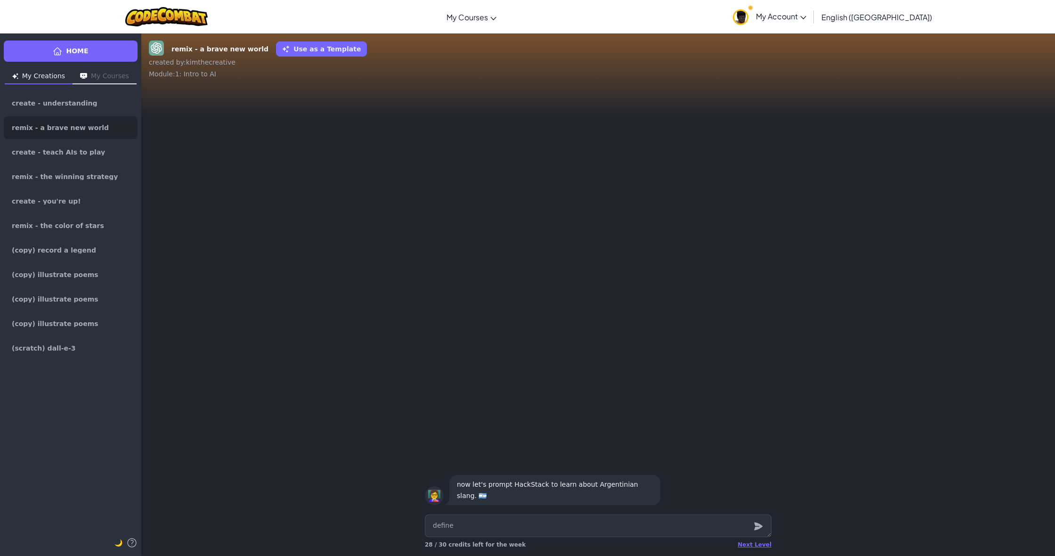
type textarea "x"
type textarea "define 3"
type textarea "x"
type textarea "define 3"
type textarea "x"
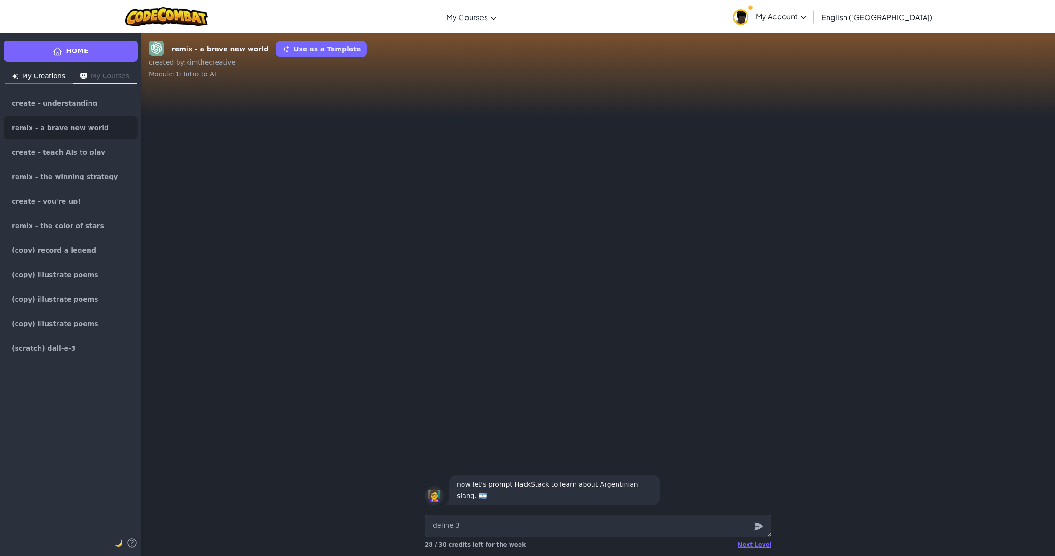
type textarea "define 3 a"
type textarea "x"
type textarea "define 3 ar"
type textarea "x"
type textarea "define 3 a"
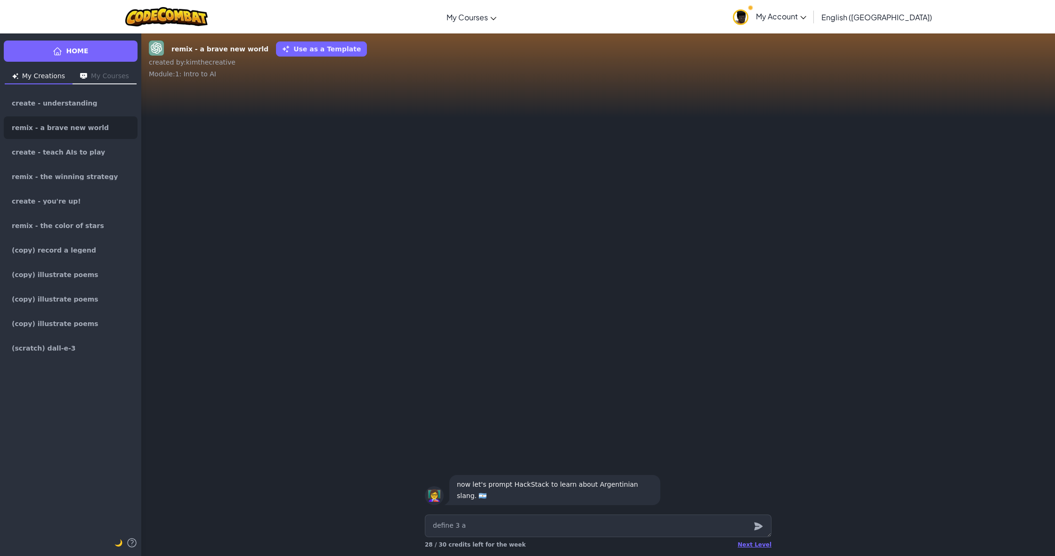
type textarea "x"
type textarea "define 3"
type textarea "x"
type textarea "define 3 A"
type textarea "x"
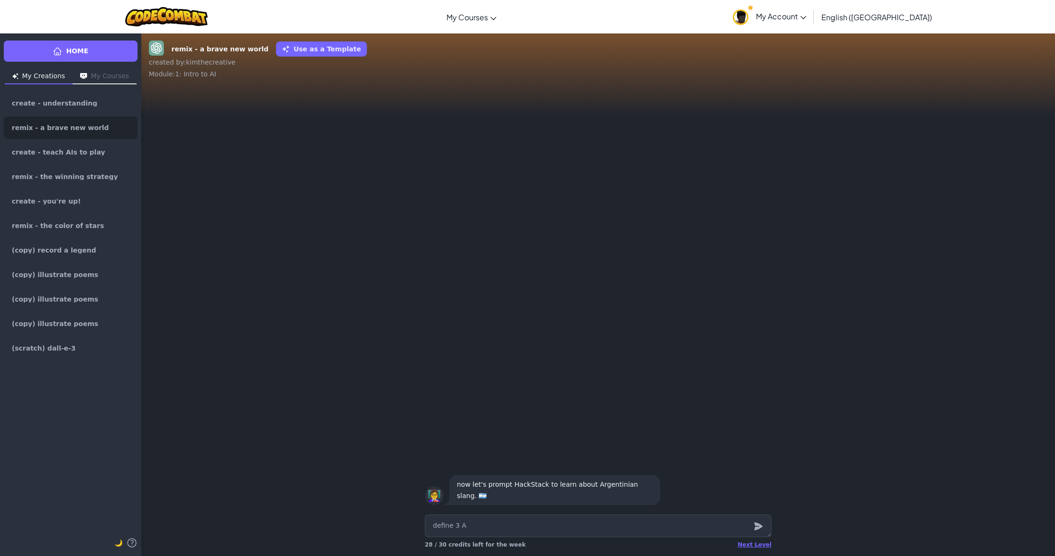
type textarea "define 3 Ar"
type textarea "x"
type textarea "define 3 Arg"
type textarea "x"
type textarea "define 3 Arge"
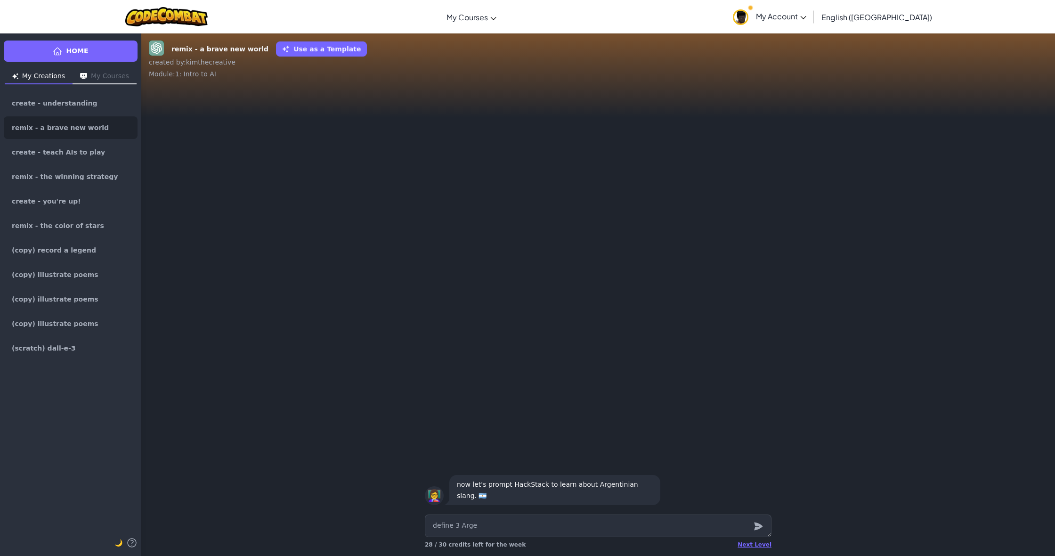
type textarea "x"
type textarea "define 3 Argen"
type textarea "x"
type textarea "define 3 Argent"
type textarea "x"
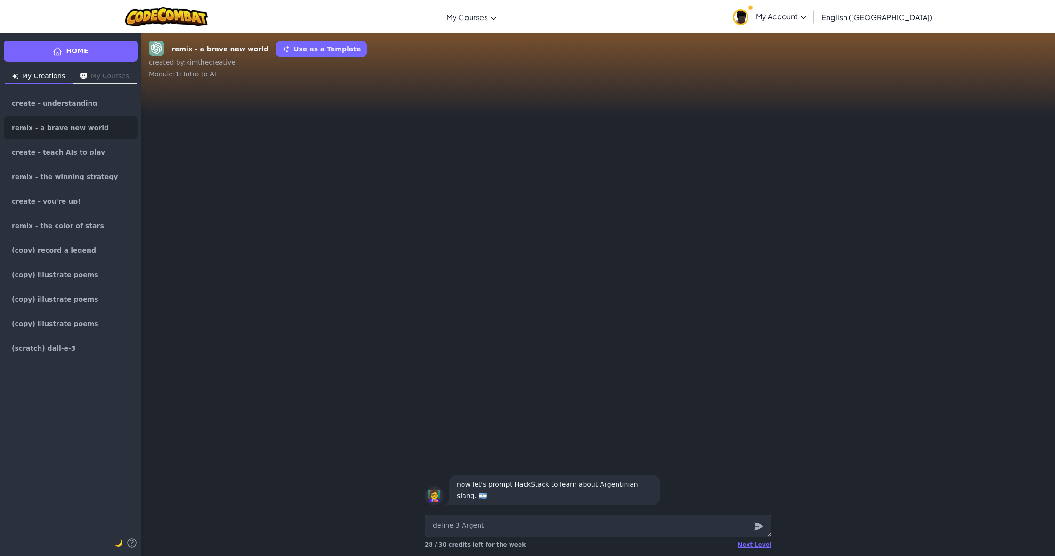
type textarea "define 3 Argenti"
type textarea "x"
type textarea "define 3 Argentin"
type textarea "x"
type textarea "define 3 [GEOGRAPHIC_DATA]"
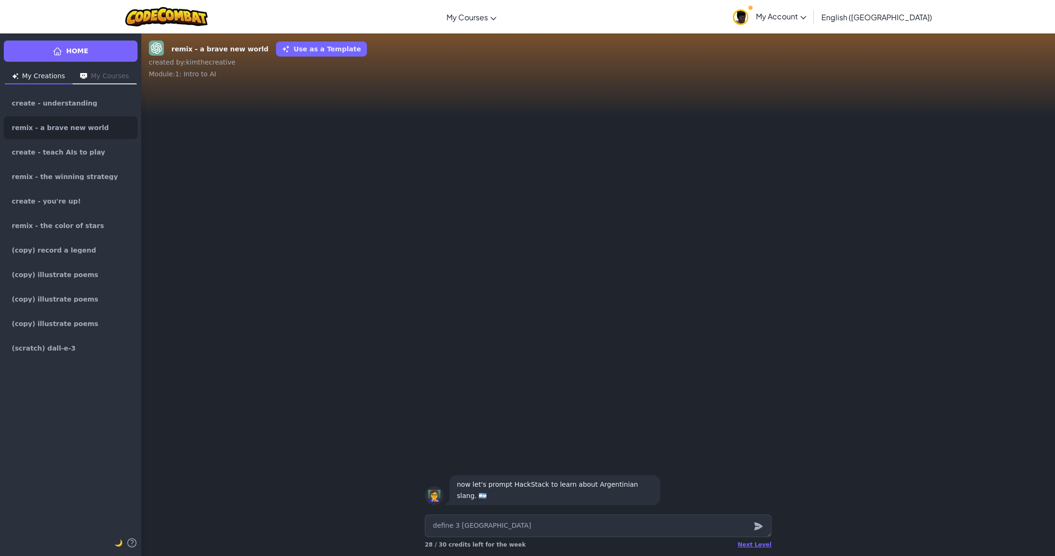
type textarea "x"
type textarea "define 3 Argentinai"
type textarea "x"
type textarea "define 3 [GEOGRAPHIC_DATA]"
type textarea "x"
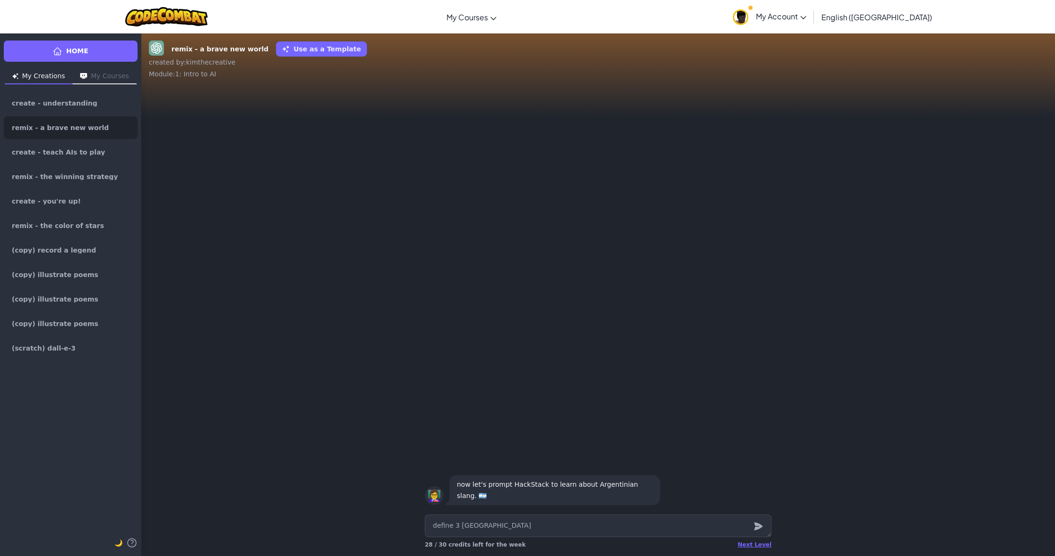
type textarea "define 3 Argentin"
type textarea "x"
type textarea "define 3 Argentini"
type textarea "x"
type textarea "define 3 Argentinia"
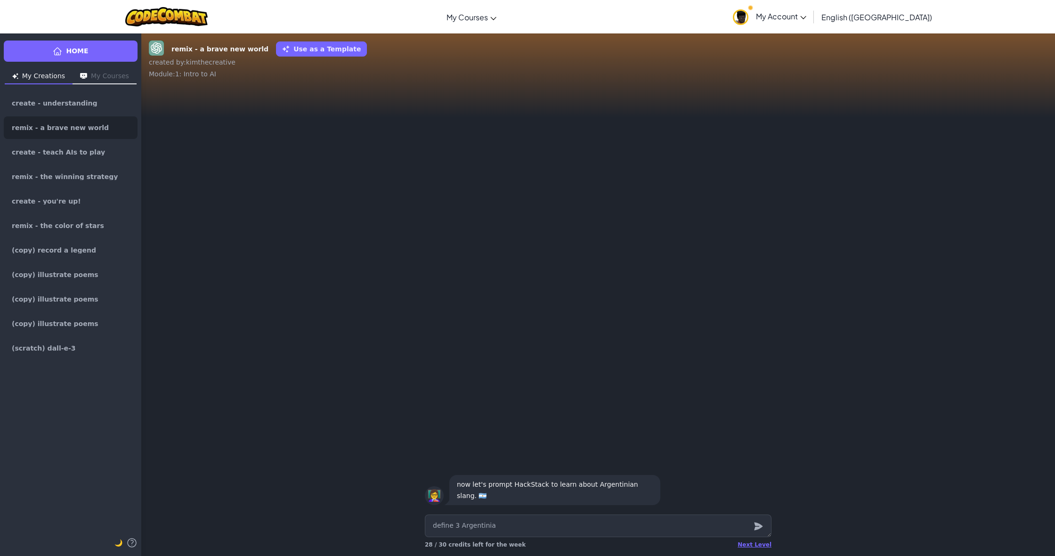
type textarea "x"
type textarea "define 3 Argentinian"
type textarea "x"
type textarea "define 3 Argentinian"
type textarea "x"
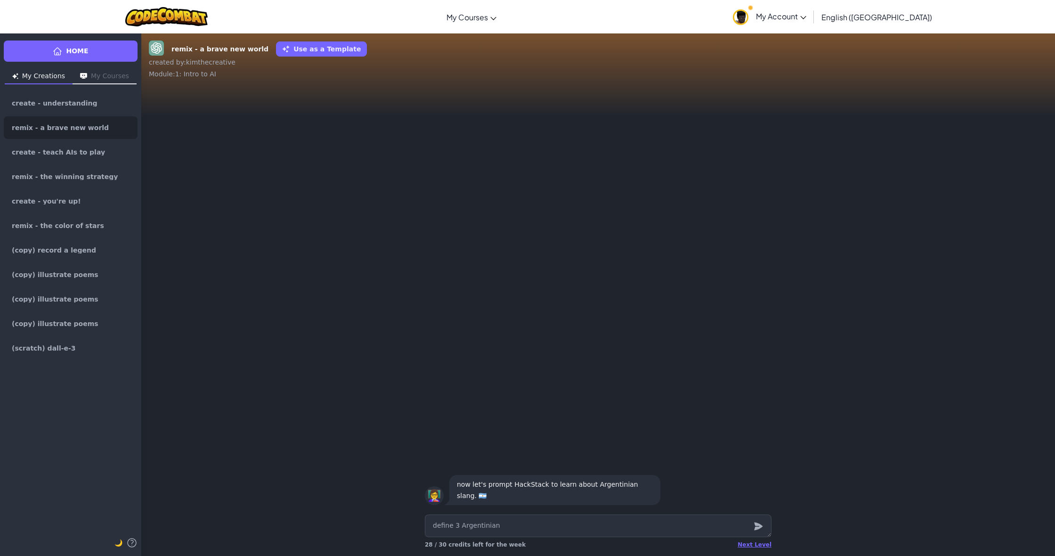
type textarea "define 3 Argentinian s"
type textarea "x"
type textarea "define 3 Argentinian sl"
type textarea "x"
type textarea "define 3 [DEMOGRAPHIC_DATA] sla"
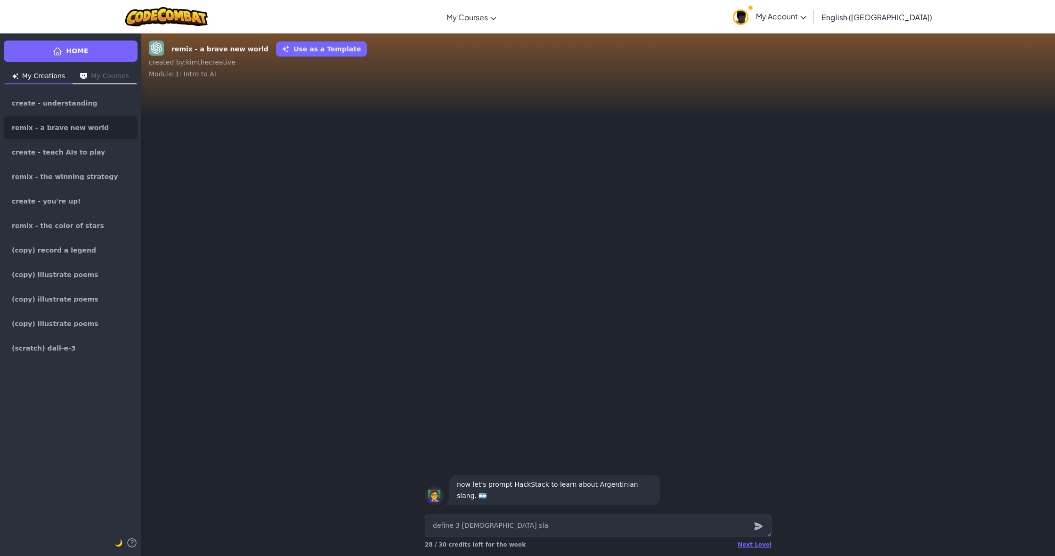
type textarea "x"
type textarea "define 3 [DEMOGRAPHIC_DATA] slan"
type textarea "x"
type textarea "define 3 Argentinian slang"
type textarea "x"
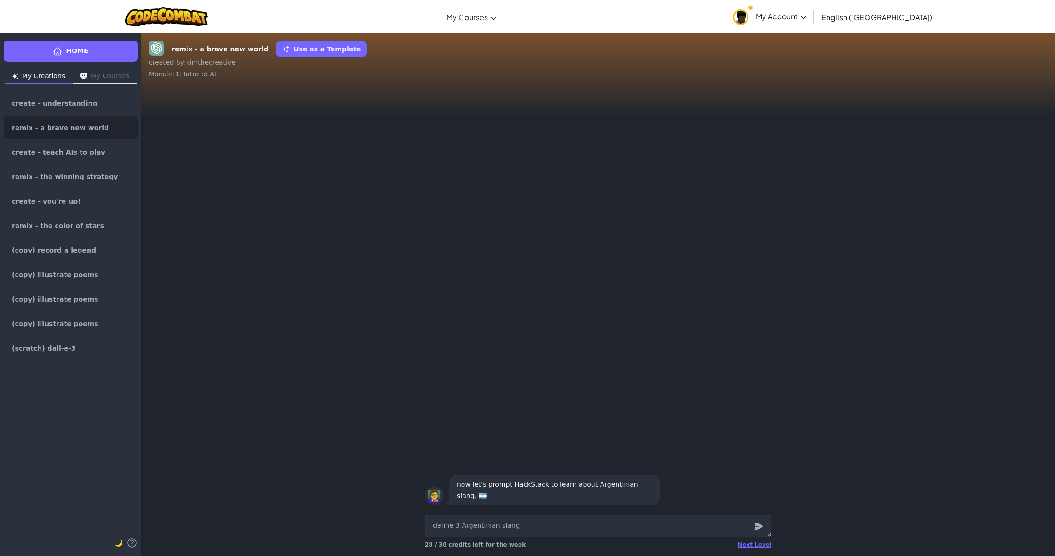
type textarea "define 3 Argentinian slangs"
type textarea "x"
type textarea "define 3 Argentinian slangs"
type textarea "x"
type textarea "define 3 Argentinian slangs"
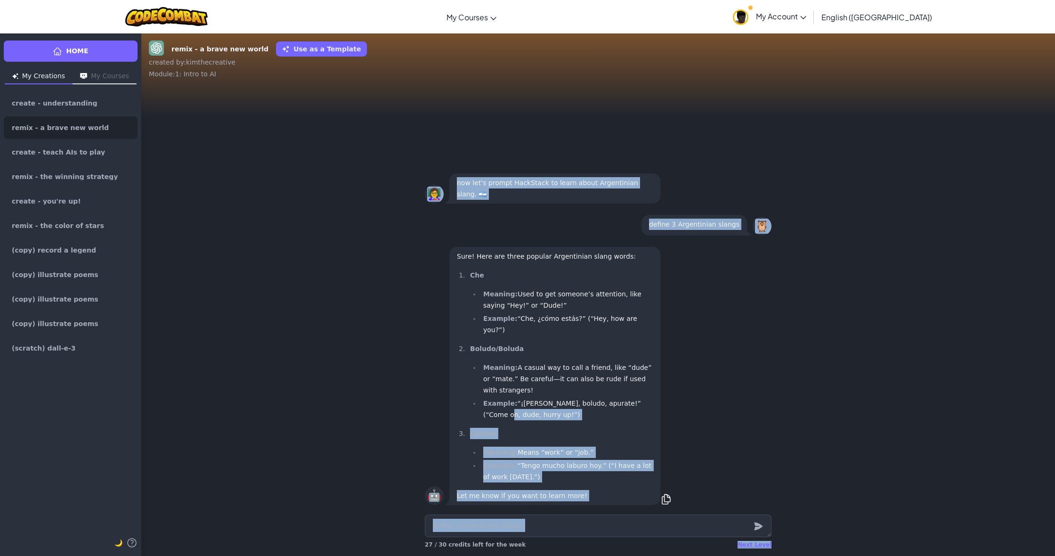
drag, startPoint x: 662, startPoint y: 401, endPoint x: 737, endPoint y: 523, distance: 143.5
click at [740, 548] on div "remix - a brave new world Use as a Template created by : kimthecreative Module …" at bounding box center [598, 294] width 914 height 523
click at [822, 500] on div "🤖 Sure! Here are three popular Argentinian slang words: Che Meaning: Used to ge…" at bounding box center [598, 375] width 914 height 269
click at [761, 547] on div "Next Level" at bounding box center [754, 545] width 34 height 8
type textarea "x"
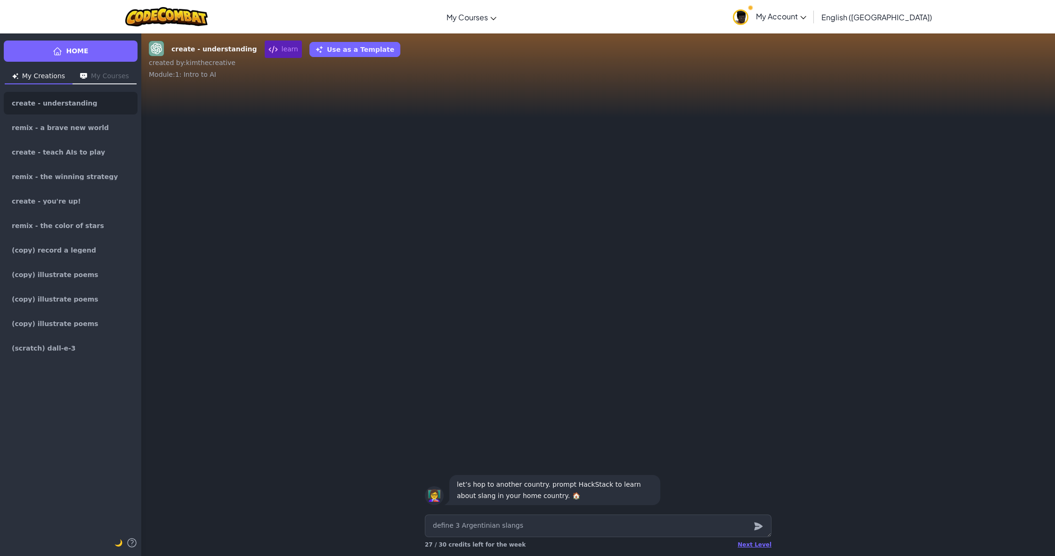
click at [577, 510] on div "👩‍🏫 let’s hop to another country. prompt HackStack to learn about slang in your…" at bounding box center [598, 489] width 362 height 41
drag, startPoint x: 572, startPoint y: 518, endPoint x: 576, endPoint y: 516, distance: 4.8
click at [572, 518] on textarea "define 3 Argentinian slangs" at bounding box center [598, 525] width 347 height 23
type textarea "x"
type textarea "d"
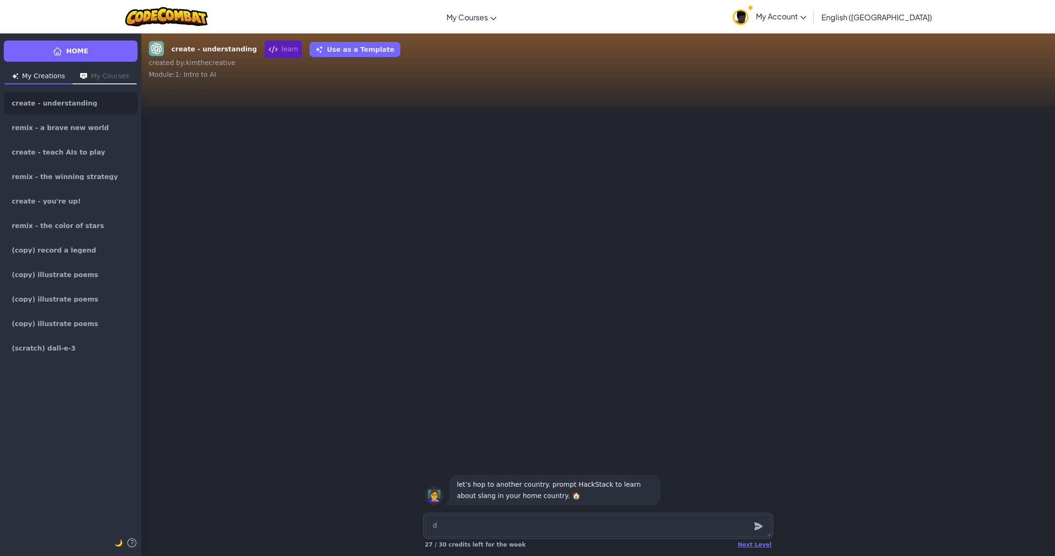
type textarea "x"
type textarea "de"
type textarea "x"
type textarea "def"
type textarea "x"
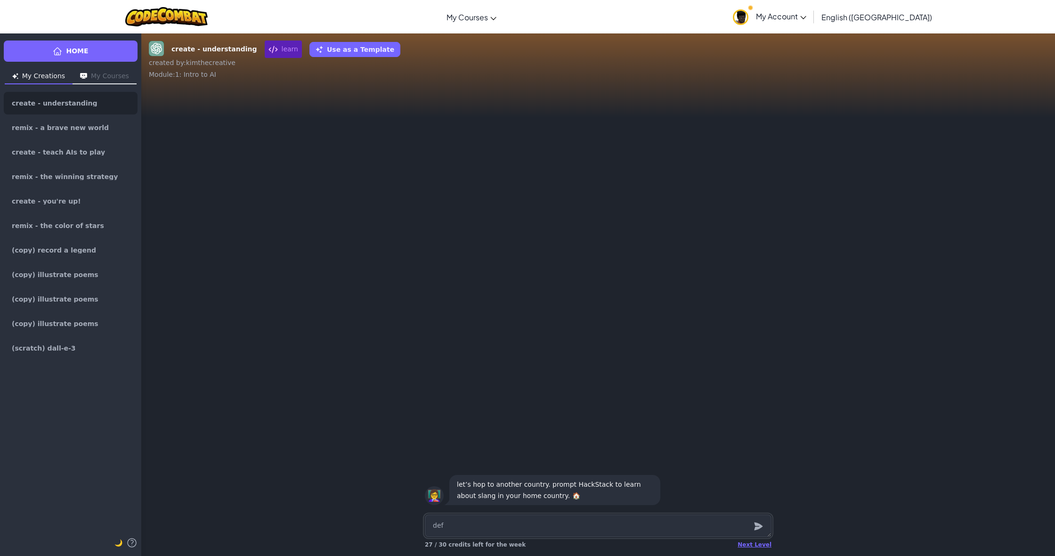
type textarea "defi"
type textarea "x"
type textarea "defin"
type textarea "x"
type textarea "define"
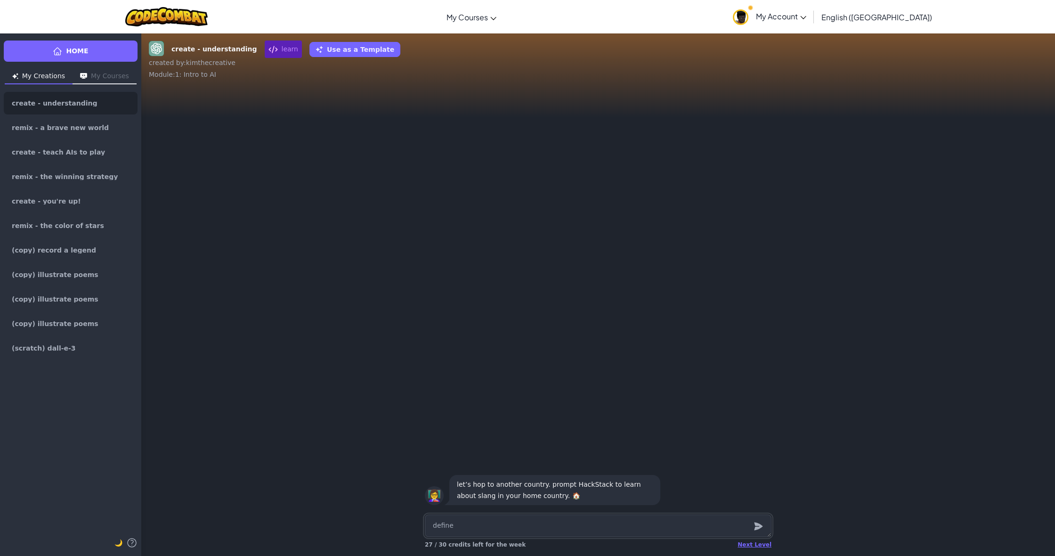
type textarea "x"
type textarea "define"
type textarea "x"
type textarea "define a"
type textarea "x"
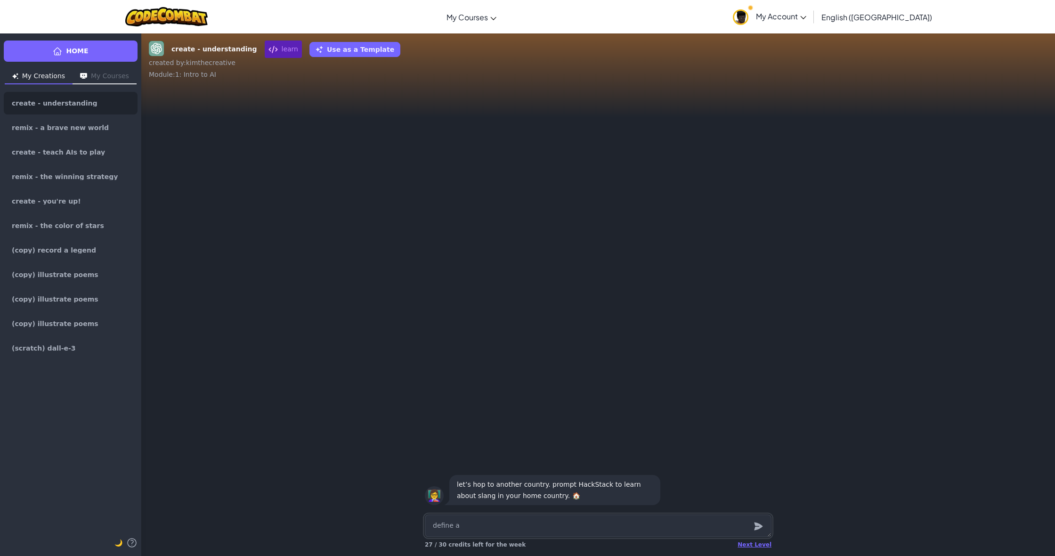
type textarea "define a"
type textarea "x"
type textarea "define a"
type textarea "x"
type textarea "define"
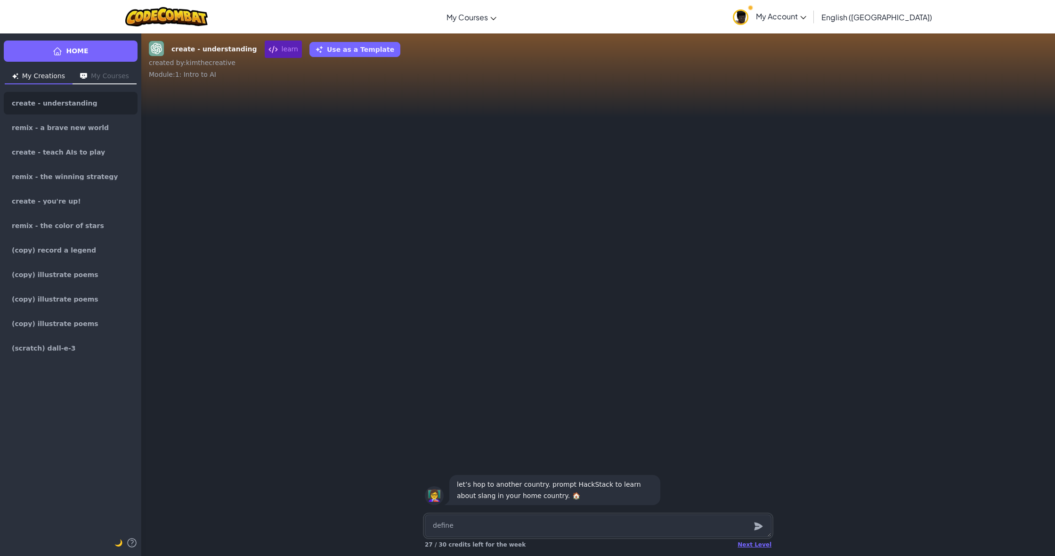
type textarea "x"
type textarea "define 4"
type textarea "x"
type textarea "define 4"
type textarea "x"
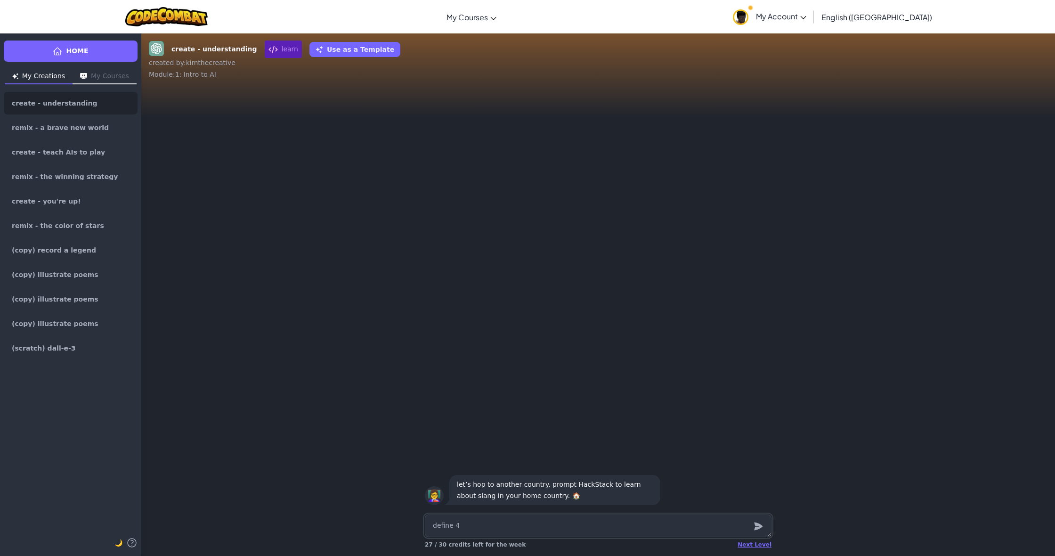
type textarea "define 4 N"
type textarea "x"
type textarea "define 4"
type textarea "x"
type textarea "define 4 I"
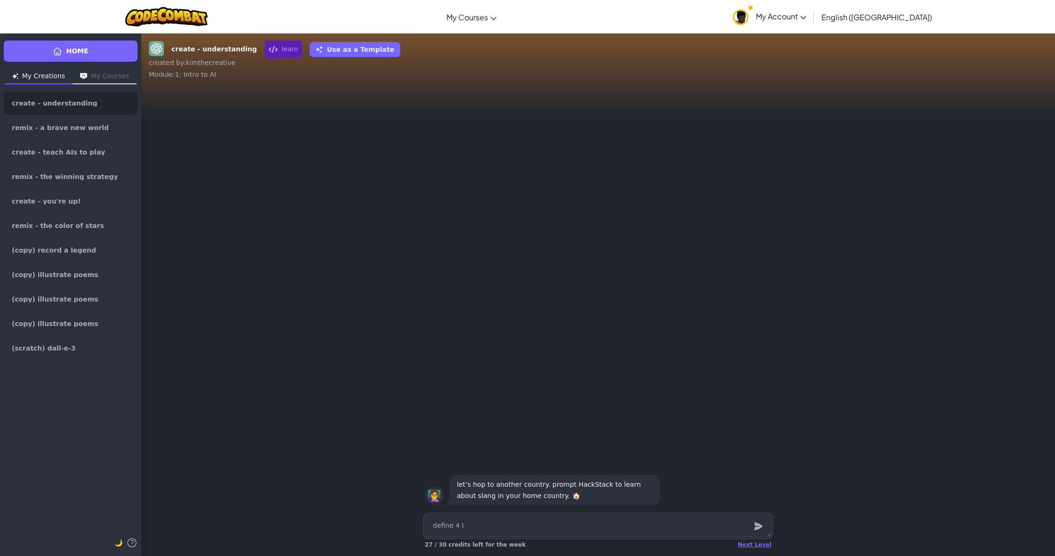
type textarea "x"
type textarea "define 4 Ig"
type textarea "x"
type textarea "define 4 Igb"
type textarea "x"
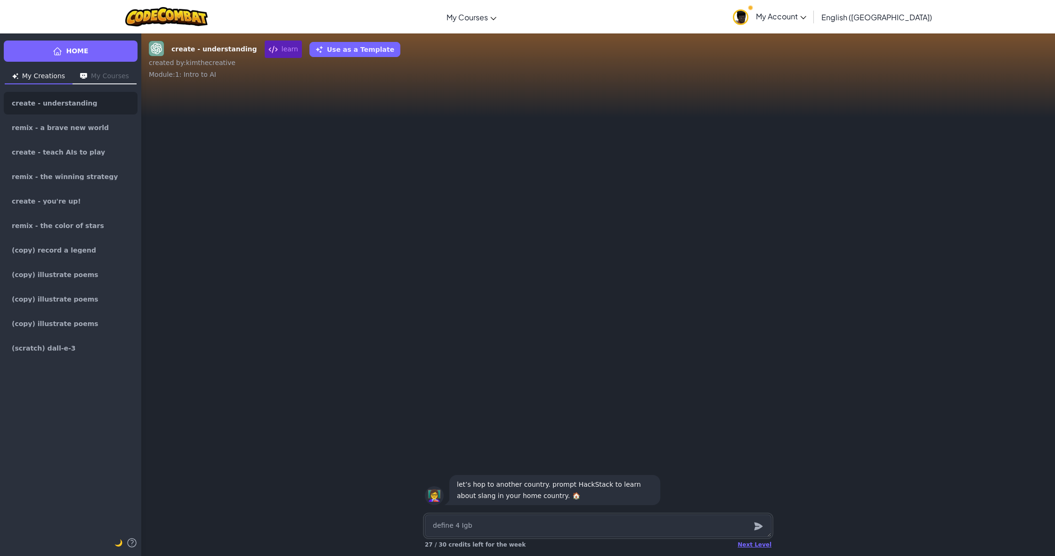
type textarea "define 4 Igbo"
type textarea "x"
type textarea "define 4 Igbo"
type textarea "x"
type textarea "define 4 Igbo s"
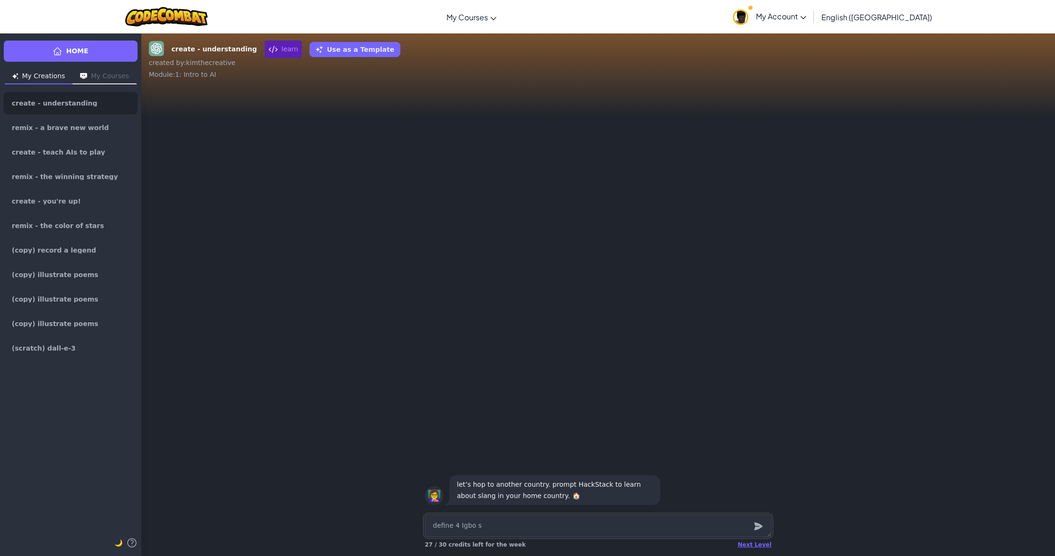
type textarea "x"
type textarea "define 4 Igbo sl"
type textarea "x"
type textarea "define 4 Igbo sla"
type textarea "x"
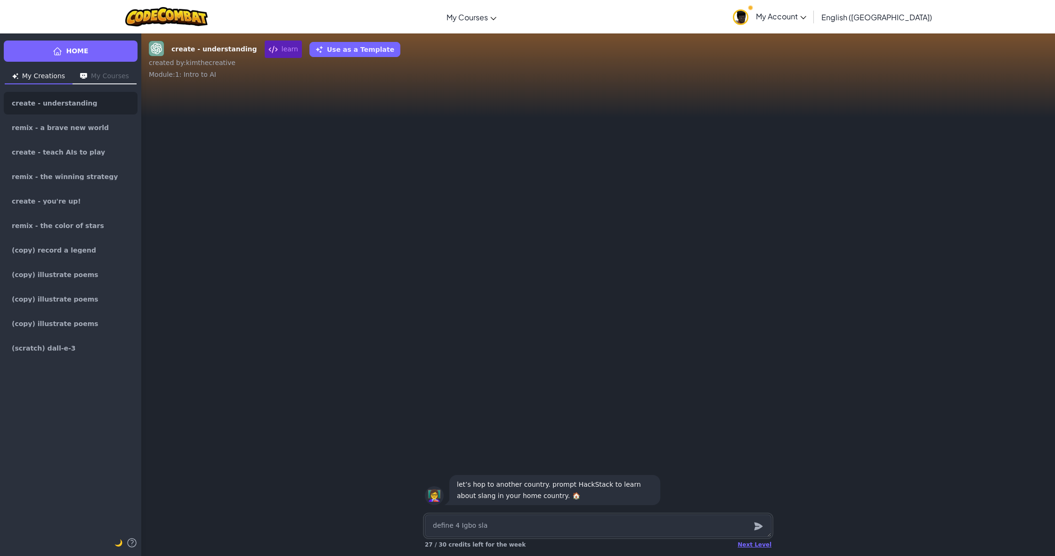
type textarea "define 4 Igbo slan"
type textarea "x"
type textarea "define 4 Igbo slang"
type textarea "x"
type textarea "define 4 Igbo slangs"
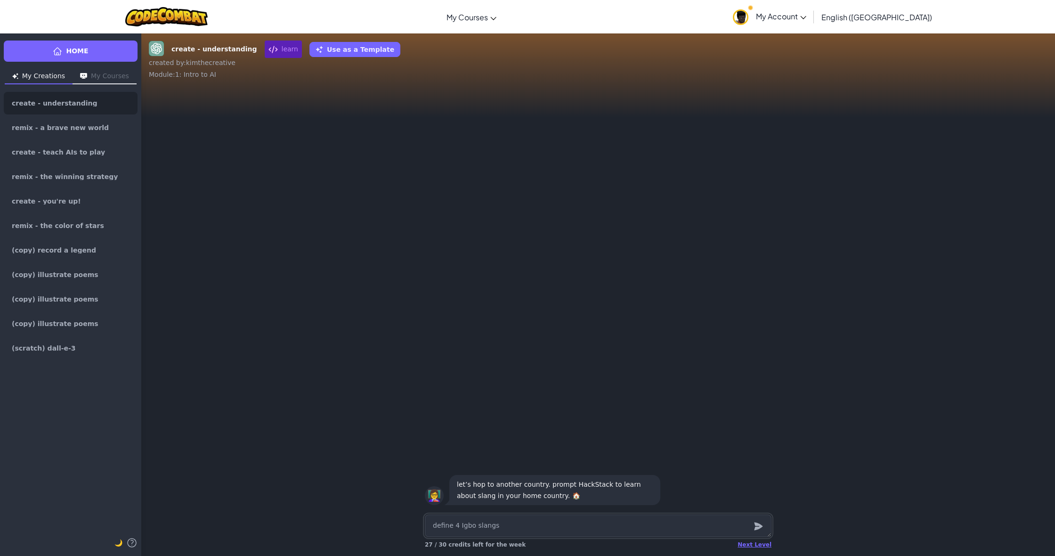
type textarea "x"
type textarea "define 4 Igbo slangs"
type textarea "x"
type textarea "define 4 Igbo slangs"
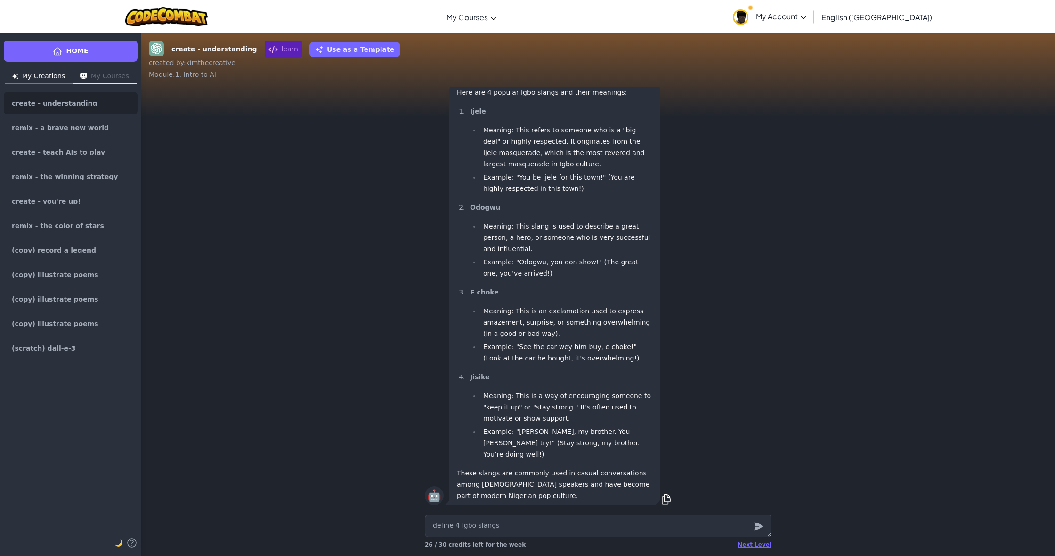
click at [758, 548] on div "Next Level 26 / 30 credits left for the week" at bounding box center [598, 544] width 347 height 15
click at [756, 548] on div "Next Level" at bounding box center [754, 545] width 34 height 8
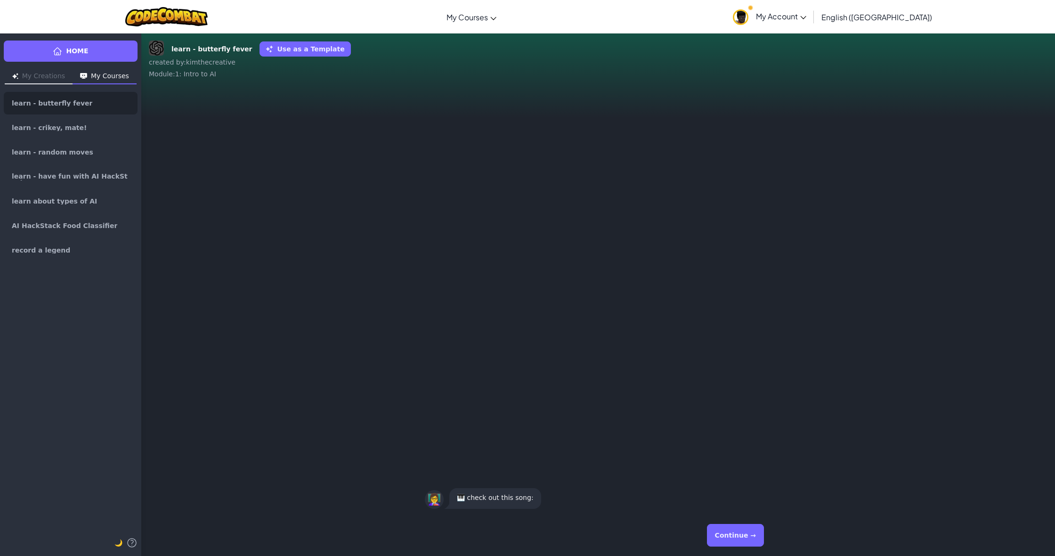
click at [743, 534] on button "Continue →" at bounding box center [735, 535] width 57 height 23
click at [495, 500] on link "Butterfly Fever 🦋" at bounding box center [486, 500] width 59 height 8
click at [724, 551] on div "Continue →" at bounding box center [598, 535] width 347 height 34
click at [719, 537] on button "Continue →" at bounding box center [735, 535] width 57 height 23
click at [725, 537] on button "Continue →" at bounding box center [735, 535] width 57 height 23
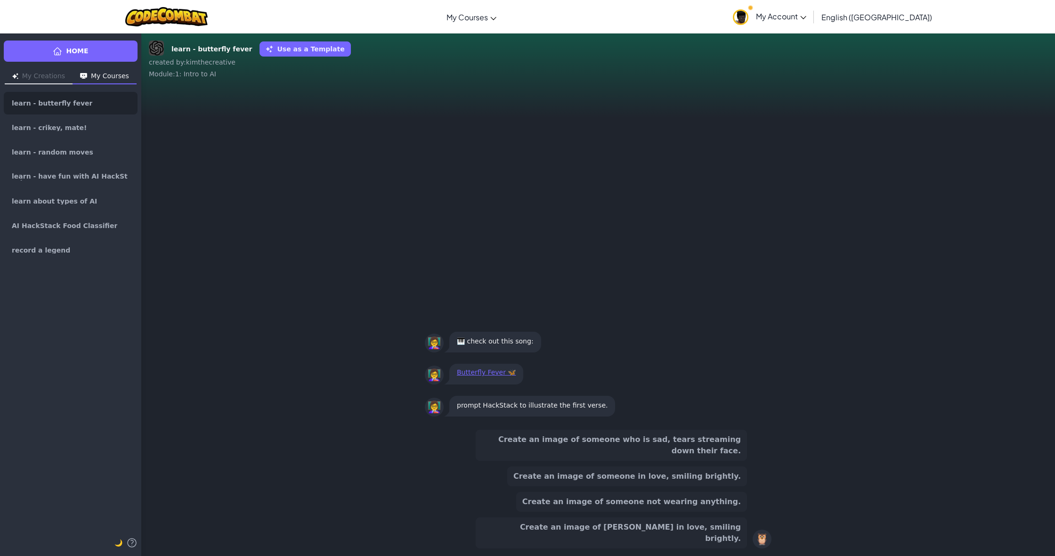
click at [716, 498] on div "Create an image of someone who is sad, tears streaming down their face. Create …" at bounding box center [611, 488] width 271 height 119
click at [716, 486] on button "Create an image of someone in love, smiling brightly." at bounding box center [627, 476] width 240 height 20
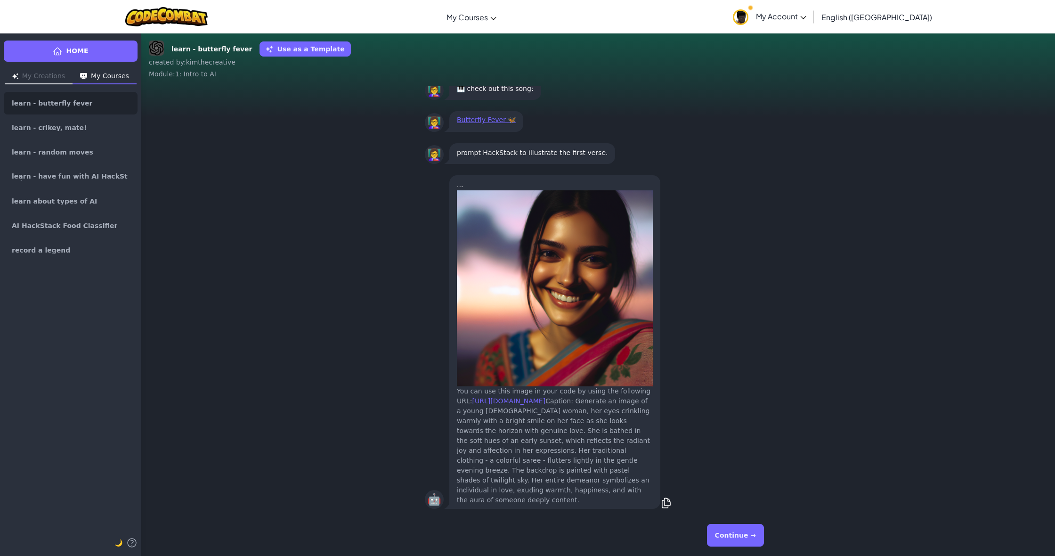
drag, startPoint x: 761, startPoint y: 542, endPoint x: 731, endPoint y: 511, distance: 43.3
click at [757, 535] on div "Continue →" at bounding box center [598, 535] width 347 height 34
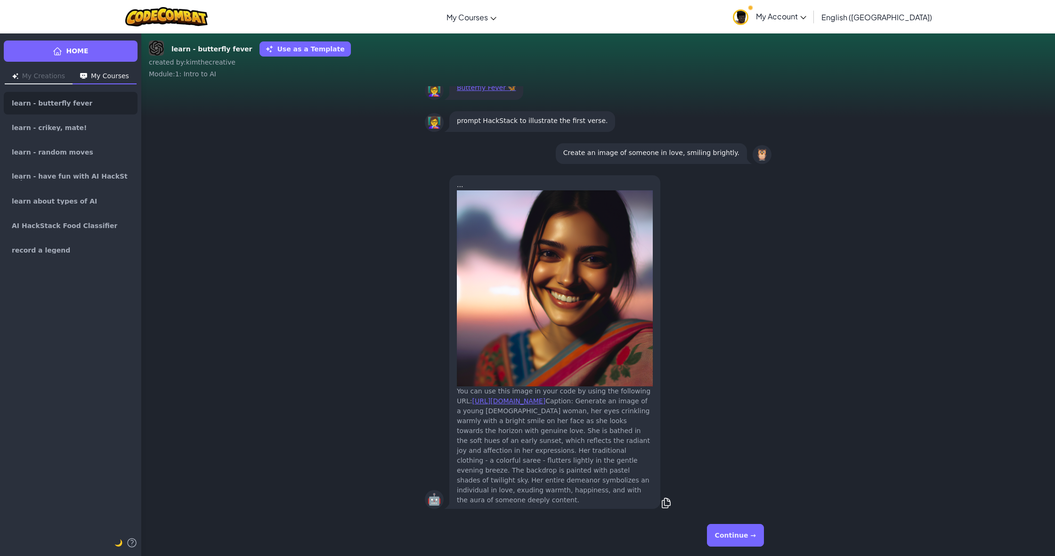
click at [728, 550] on div "Continue →" at bounding box center [598, 535] width 347 height 34
click at [736, 537] on button "Continue →" at bounding box center [735, 535] width 57 height 23
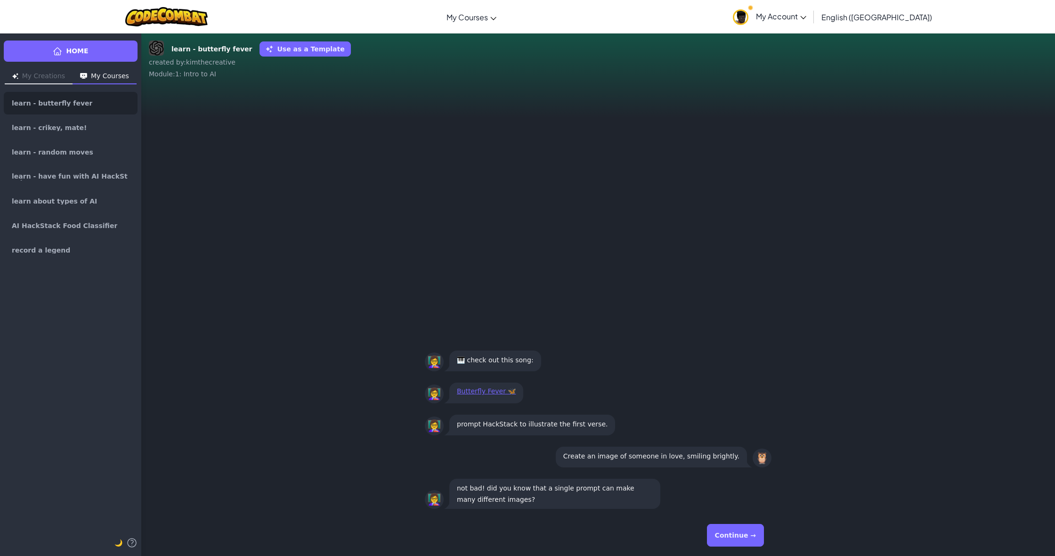
click at [760, 533] on div "Continue →" at bounding box center [598, 535] width 347 height 34
drag, startPoint x: 756, startPoint y: 537, endPoint x: 747, endPoint y: 522, distance: 17.5
click at [747, 522] on div "Continue →" at bounding box center [598, 535] width 347 height 34
click at [742, 536] on button "Continue →" at bounding box center [735, 535] width 57 height 23
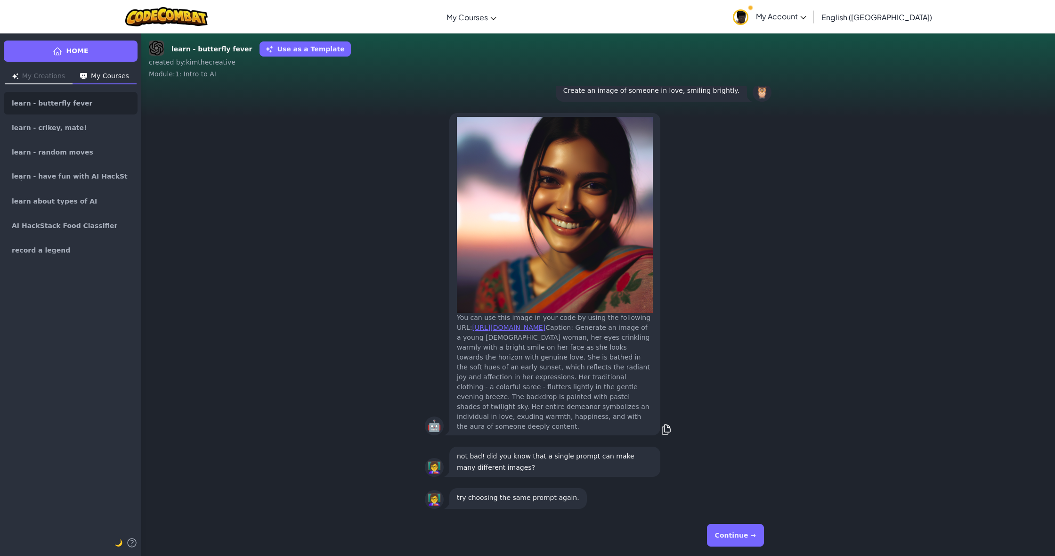
click at [725, 538] on button "Continue →" at bounding box center [735, 535] width 57 height 23
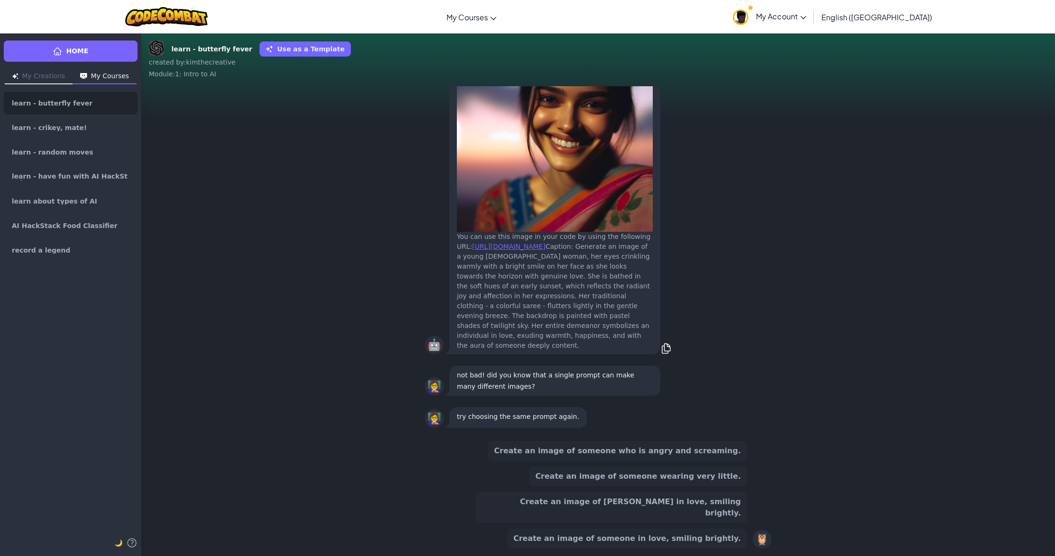
click at [700, 546] on button "Create an image of someone in love, smiling brightly." at bounding box center [627, 538] width 240 height 20
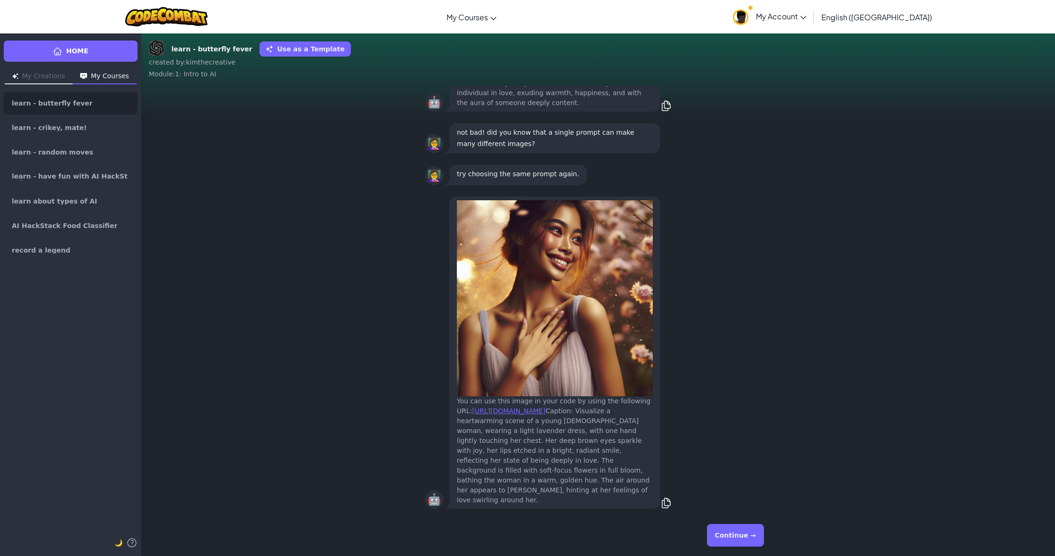
click at [758, 539] on button "Continue →" at bounding box center [735, 535] width 57 height 23
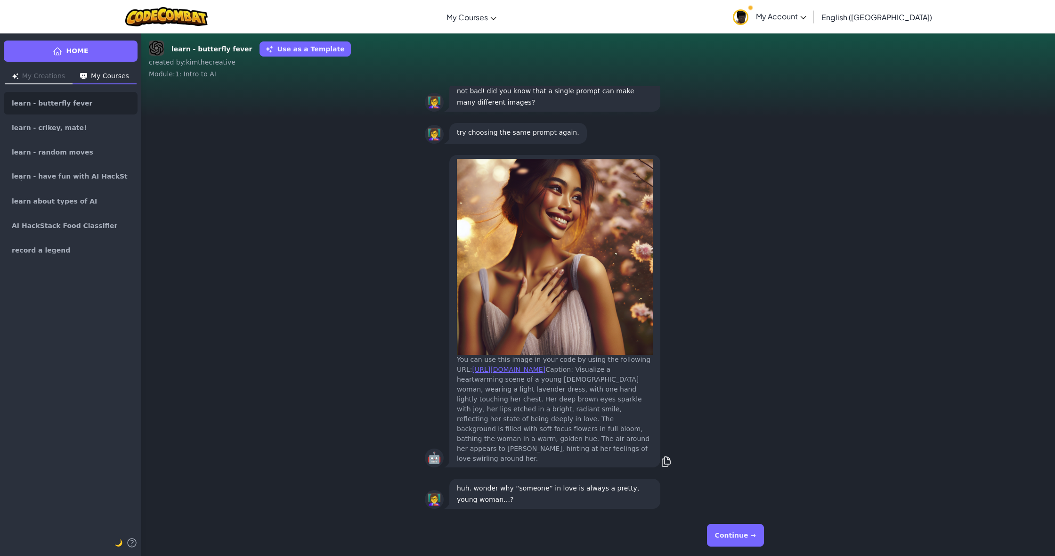
drag, startPoint x: 739, startPoint y: 535, endPoint x: 738, endPoint y: 523, distance: 12.8
click at [738, 523] on div "Continue →" at bounding box center [598, 535] width 347 height 34
click at [745, 546] on div "Continue →" at bounding box center [598, 535] width 347 height 34
click at [742, 555] on div "Continue →" at bounding box center [598, 534] width 362 height 41
click at [740, 554] on div "Continue →" at bounding box center [598, 534] width 362 height 41
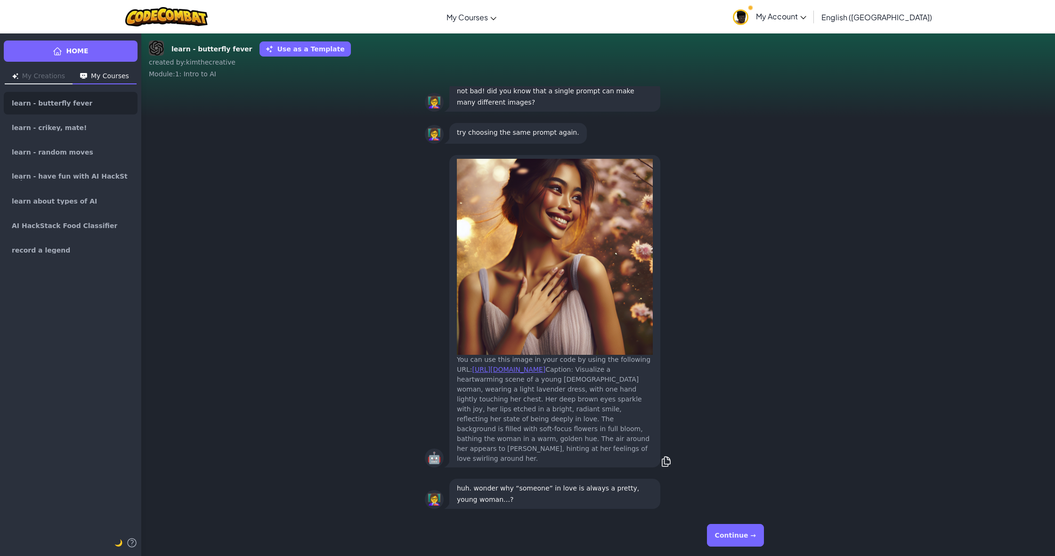
click at [736, 549] on div "Continue →" at bounding box center [598, 535] width 347 height 34
click at [736, 545] on button "Continue →" at bounding box center [735, 535] width 57 height 23
click at [730, 541] on div "Continue →" at bounding box center [598, 535] width 347 height 34
click at [729, 543] on div "Continue →" at bounding box center [598, 535] width 347 height 34
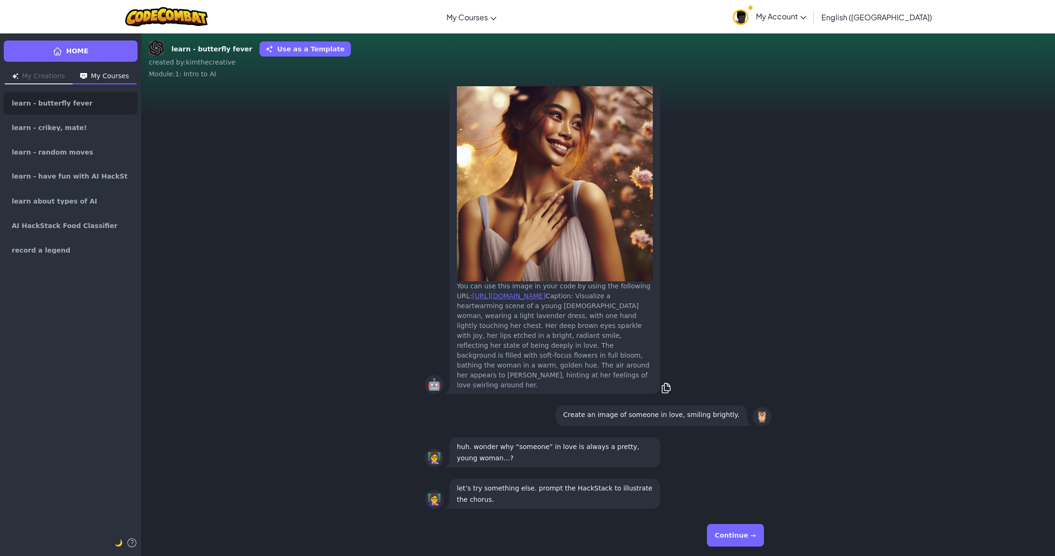
click at [729, 542] on button "Continue →" at bounding box center [735, 535] width 57 height 23
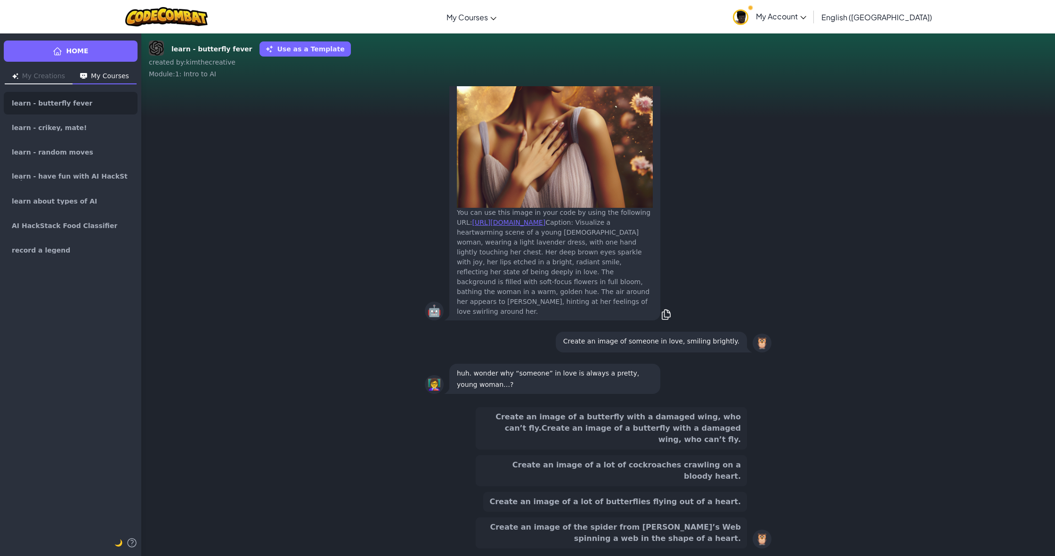
click at [639, 445] on button "Create an image of a butterfly with a damaged wing, who can’t fly.Create an ima…" at bounding box center [611, 428] width 271 height 42
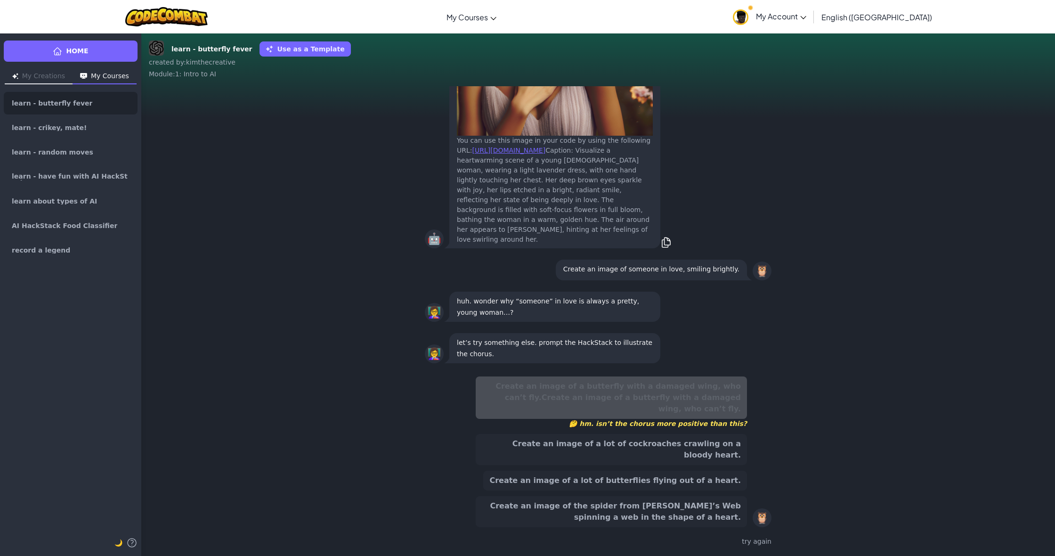
click at [645, 487] on button "Create an image of a lot of butterflies flying out of a heart." at bounding box center [615, 480] width 264 height 20
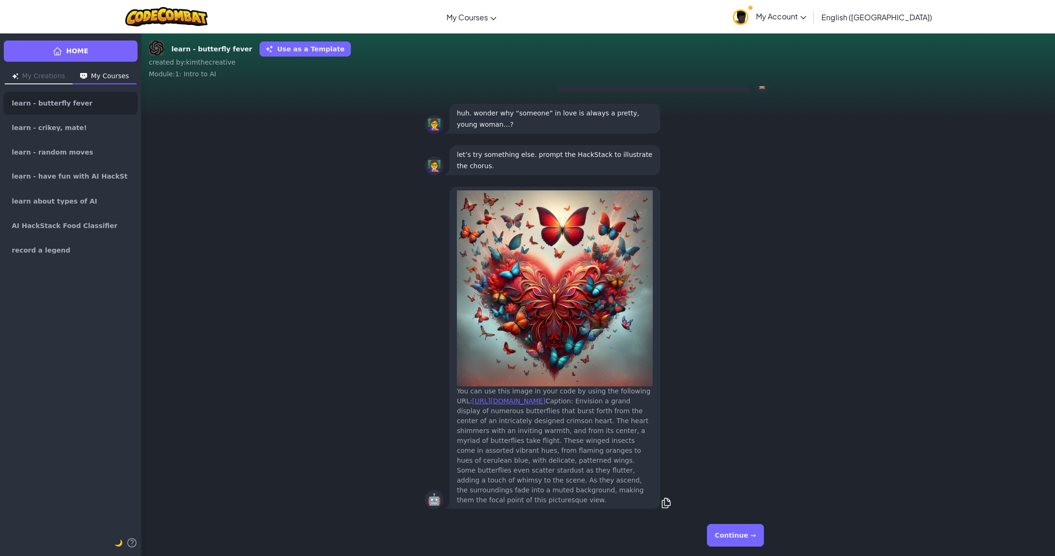
click at [763, 533] on div "Continue →" at bounding box center [598, 535] width 347 height 34
click at [758, 541] on button "Continue →" at bounding box center [735, 535] width 57 height 23
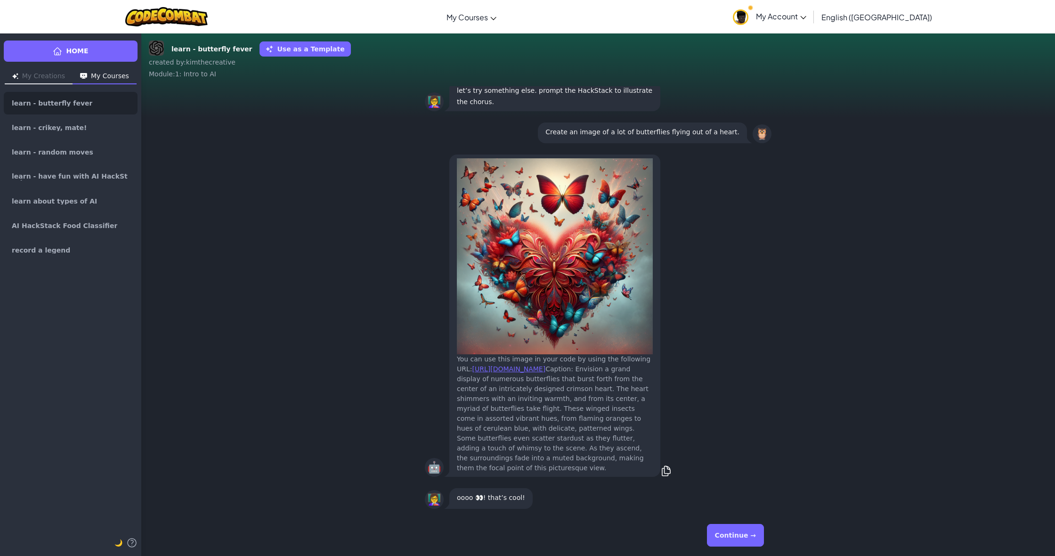
click at [742, 554] on div "Continue →" at bounding box center [598, 534] width 362 height 41
click at [756, 532] on button "Continue →" at bounding box center [735, 535] width 57 height 23
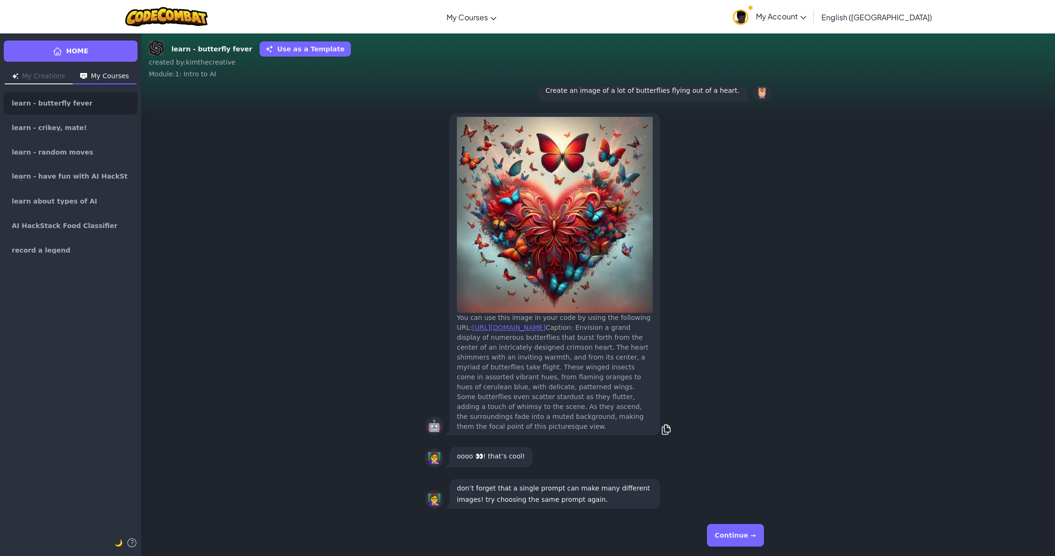
click at [756, 533] on button "Continue →" at bounding box center [735, 535] width 57 height 23
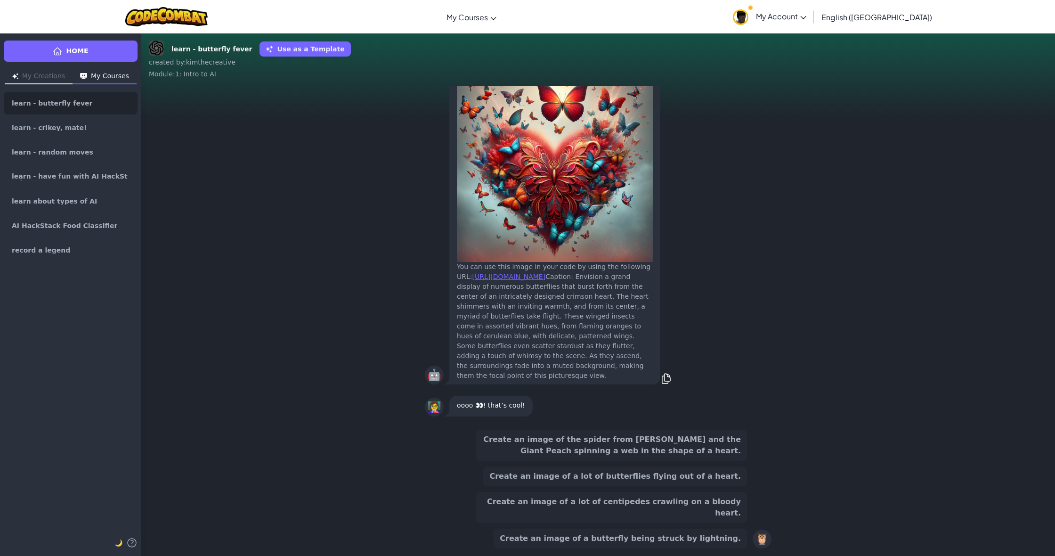
click at [755, 533] on div "🦉" at bounding box center [762, 538] width 19 height 19
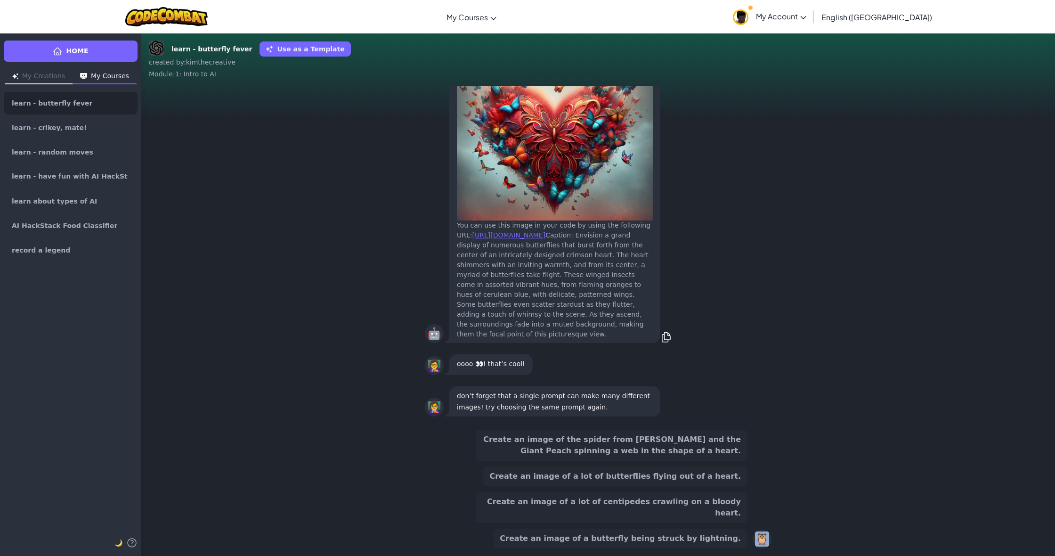
click at [778, 496] on div "Create an image of the spider from [PERSON_NAME] and the Giant Peach spinning a…" at bounding box center [598, 489] width 362 height 134
click at [621, 486] on button "Create an image of a lot of butterflies flying out of a heart." at bounding box center [615, 476] width 264 height 20
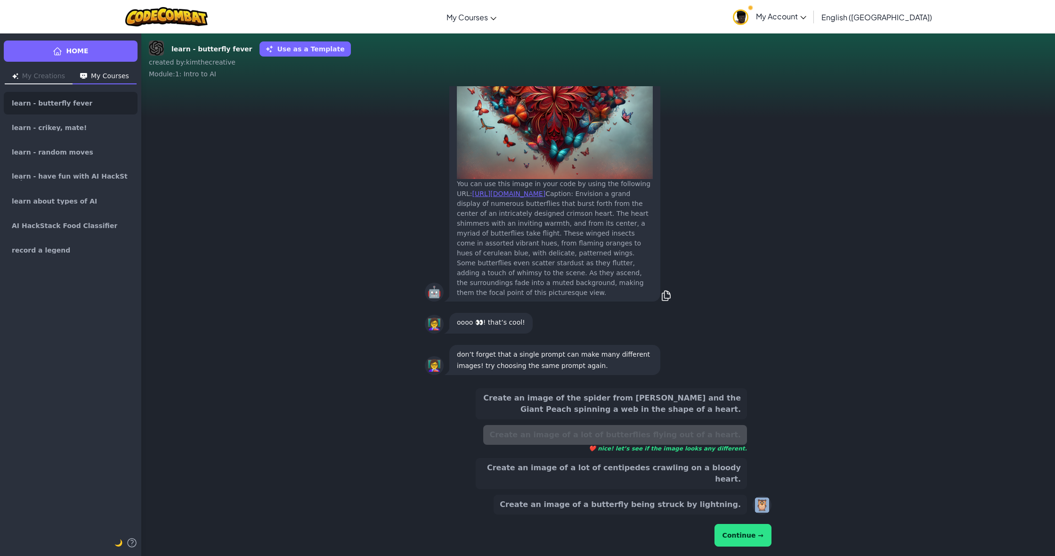
click at [747, 540] on button "Continue →" at bounding box center [742, 535] width 57 height 23
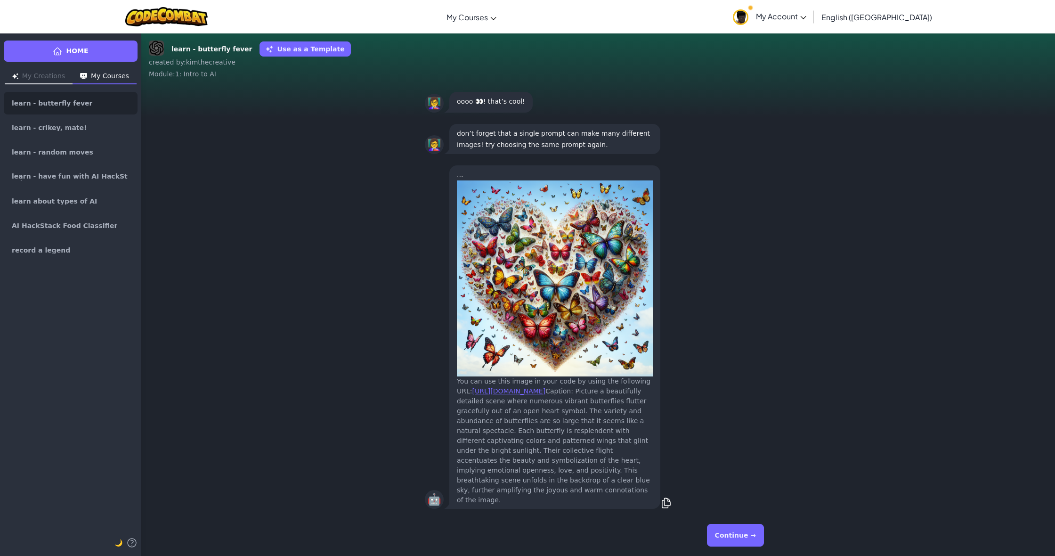
click at [736, 542] on button "Continue →" at bounding box center [735, 535] width 57 height 23
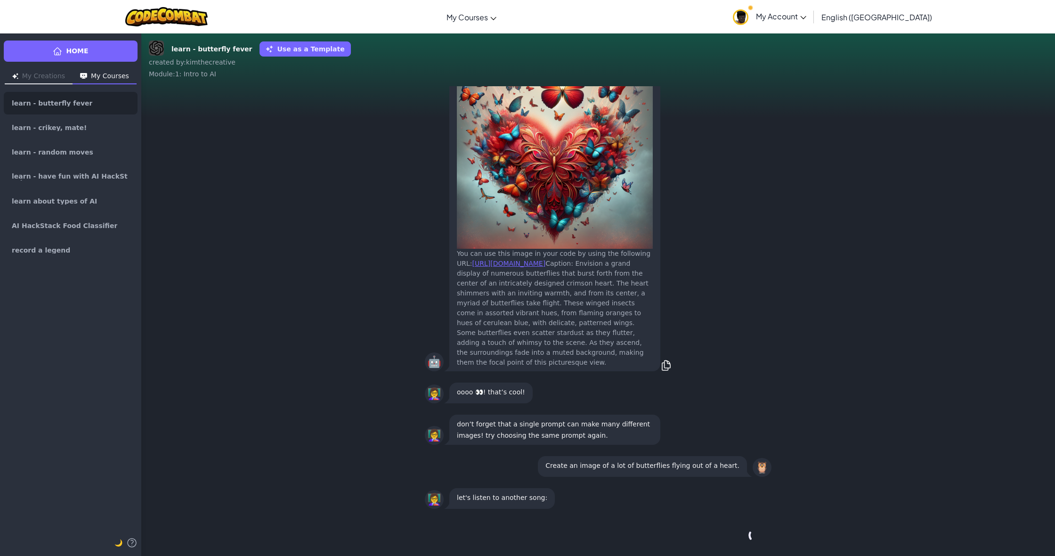
drag, startPoint x: 735, startPoint y: 541, endPoint x: 732, endPoint y: 555, distance: 14.4
click at [735, 542] on div "Continue →" at bounding box center [598, 535] width 347 height 34
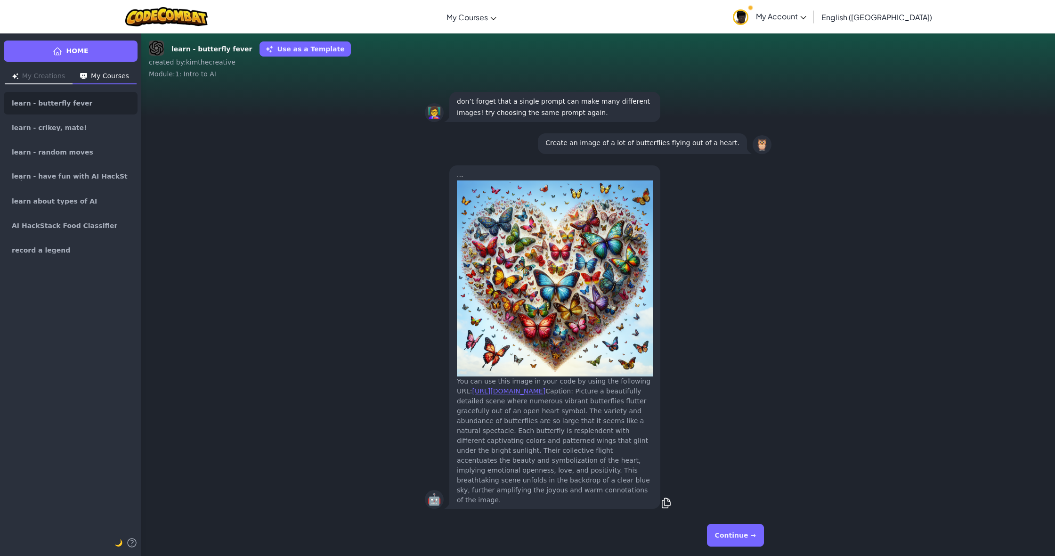
click at [748, 546] on div "Continue →" at bounding box center [598, 535] width 347 height 34
click at [747, 538] on button "Continue →" at bounding box center [735, 535] width 57 height 23
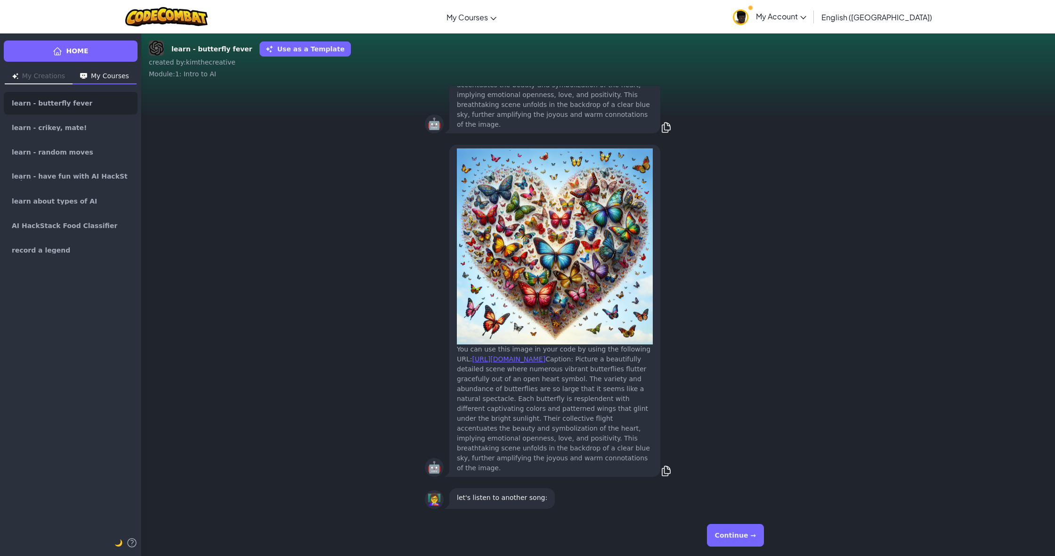
click at [744, 538] on button "Continue →" at bounding box center [735, 535] width 57 height 23
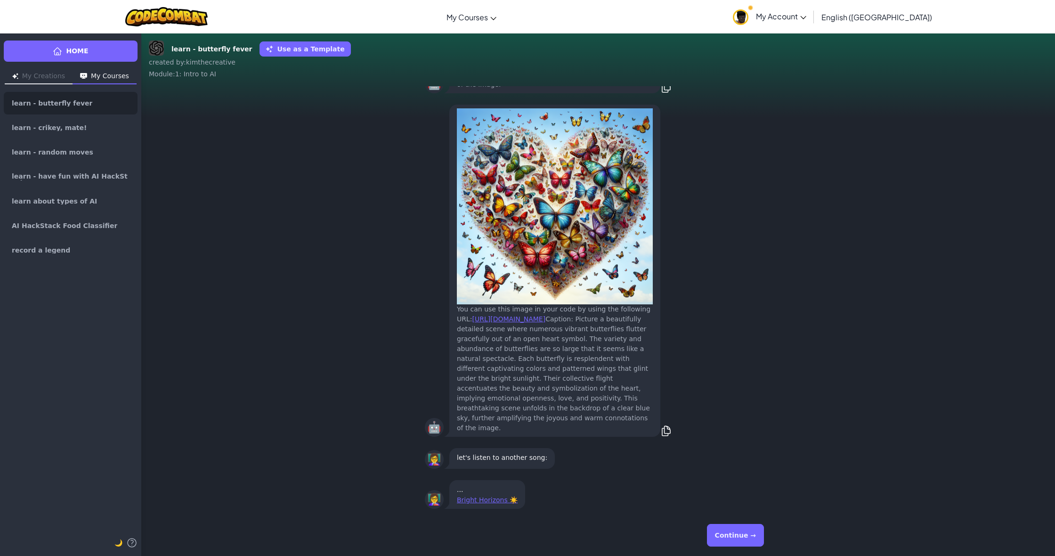
click at [488, 500] on link "Bright Horizons ☀️" at bounding box center [487, 500] width 61 height 8
click at [726, 542] on button "Continue →" at bounding box center [735, 535] width 57 height 23
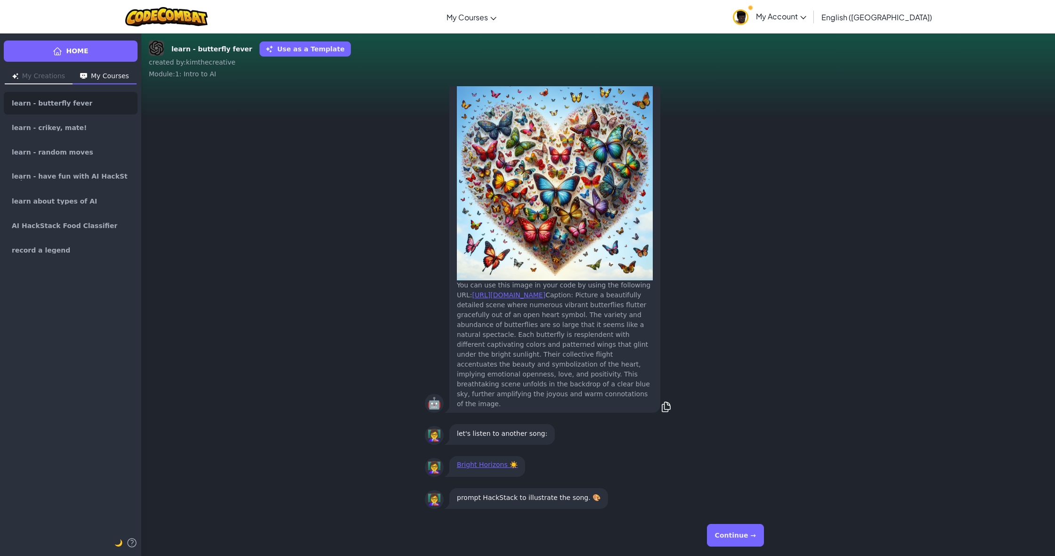
click at [738, 535] on button "Continue →" at bounding box center [735, 535] width 57 height 23
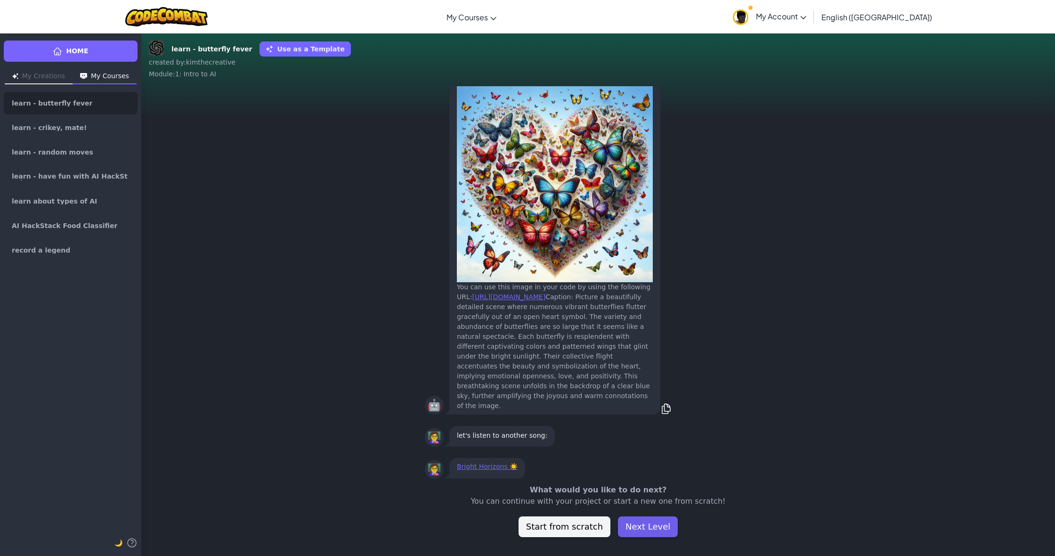
click at [651, 522] on button "Next Level" at bounding box center [648, 526] width 60 height 21
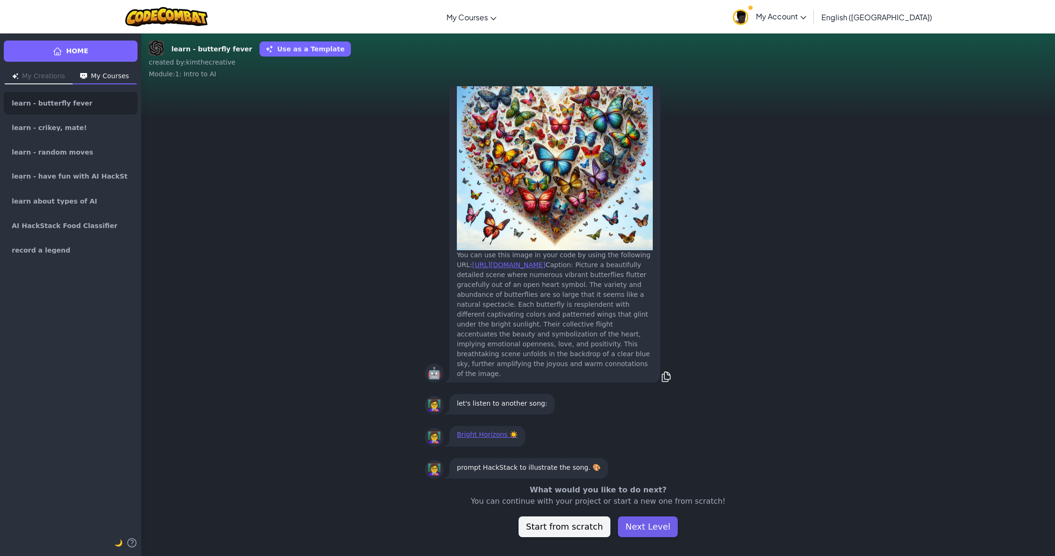
click at [650, 534] on button "Next Level" at bounding box center [648, 526] width 60 height 21
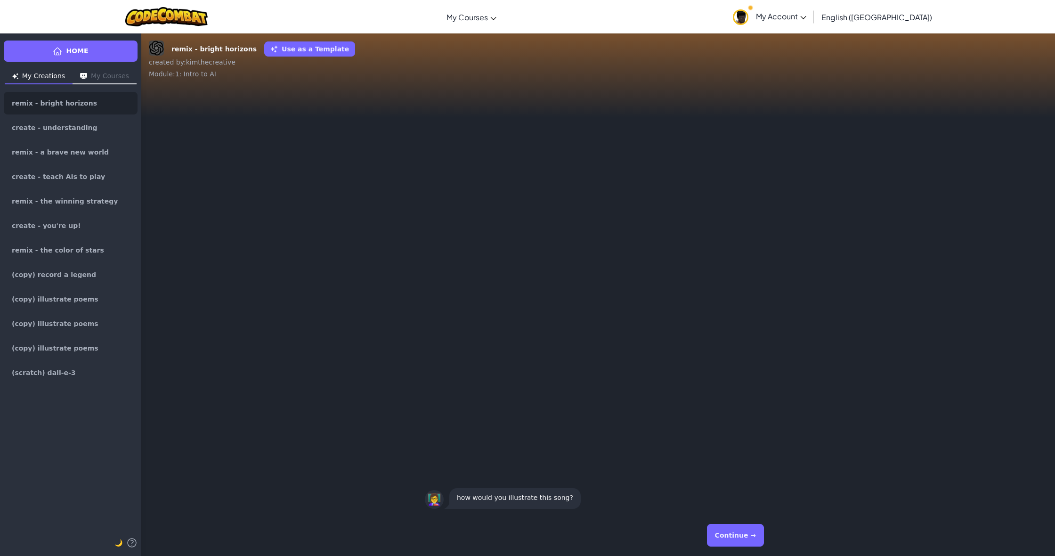
click at [645, 526] on div "Continue →" at bounding box center [598, 535] width 347 height 34
click at [734, 549] on div "Continue →" at bounding box center [598, 535] width 347 height 34
click at [734, 545] on button "Continue →" at bounding box center [735, 535] width 57 height 23
click at [755, 539] on button "Continue →" at bounding box center [735, 535] width 57 height 23
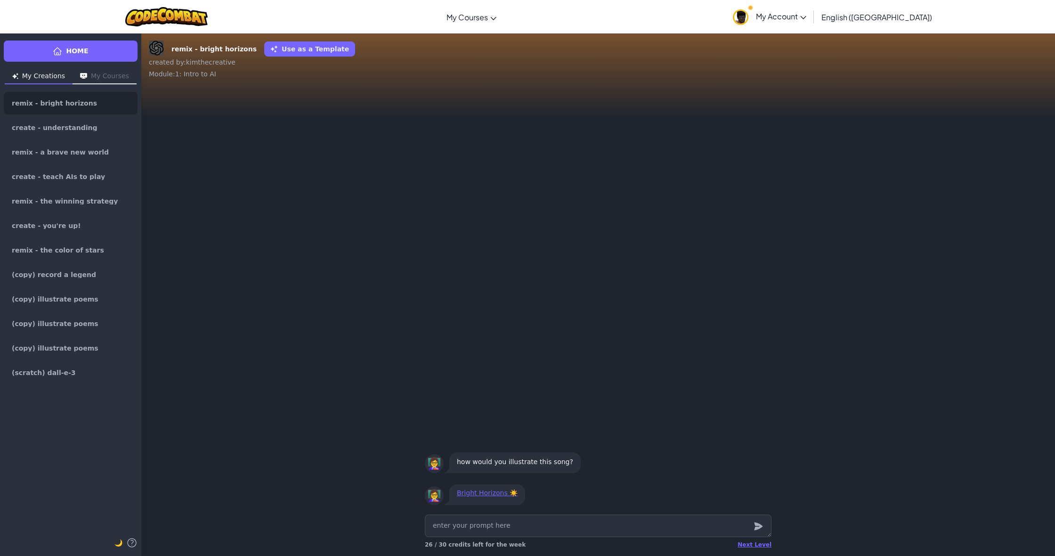
click at [91, 46] on link "Home" at bounding box center [71, 50] width 134 height 21
type textarea "x"
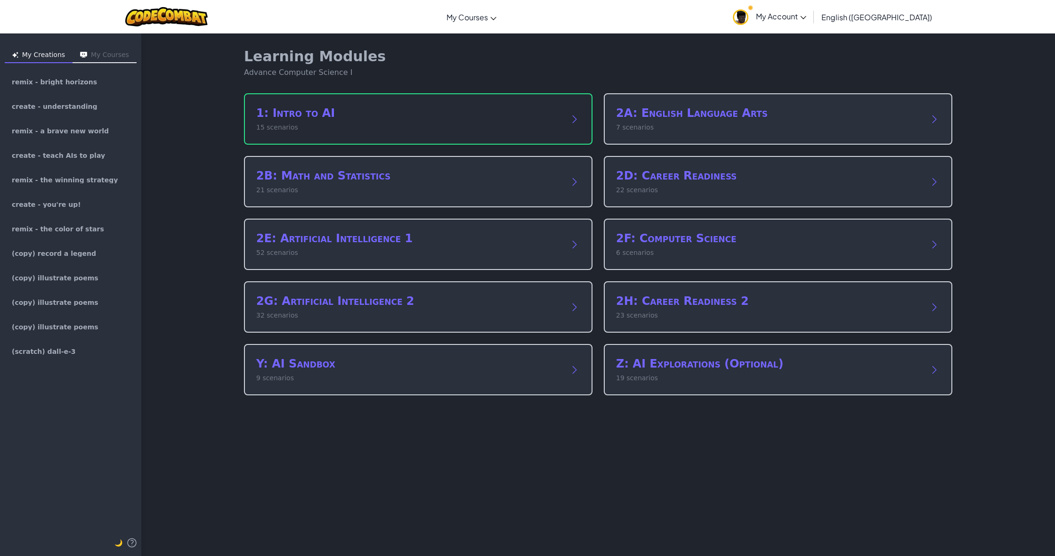
click at [306, 130] on p "15 scenarios" at bounding box center [408, 127] width 305 height 10
